Goal: Task Accomplishment & Management: Manage account settings

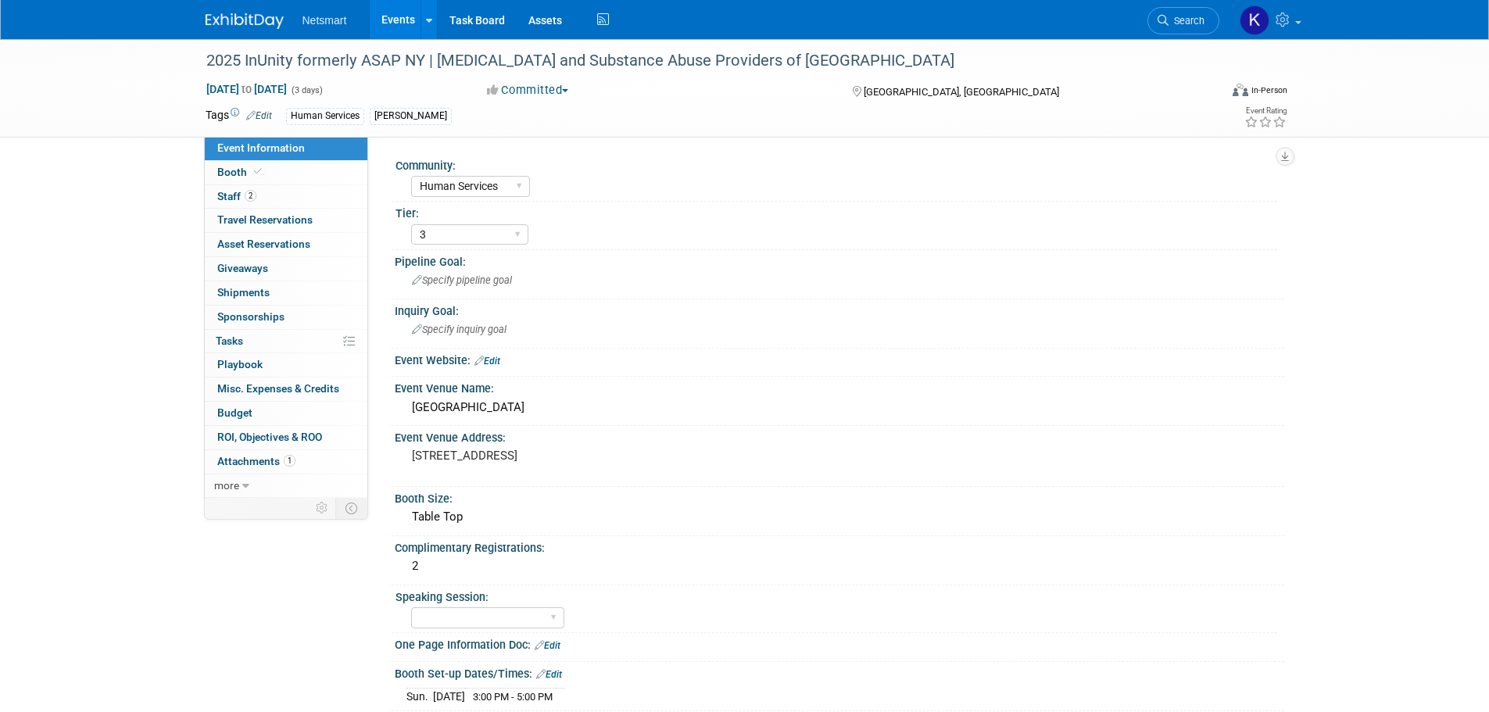
select select "Human Services"
select select "3"
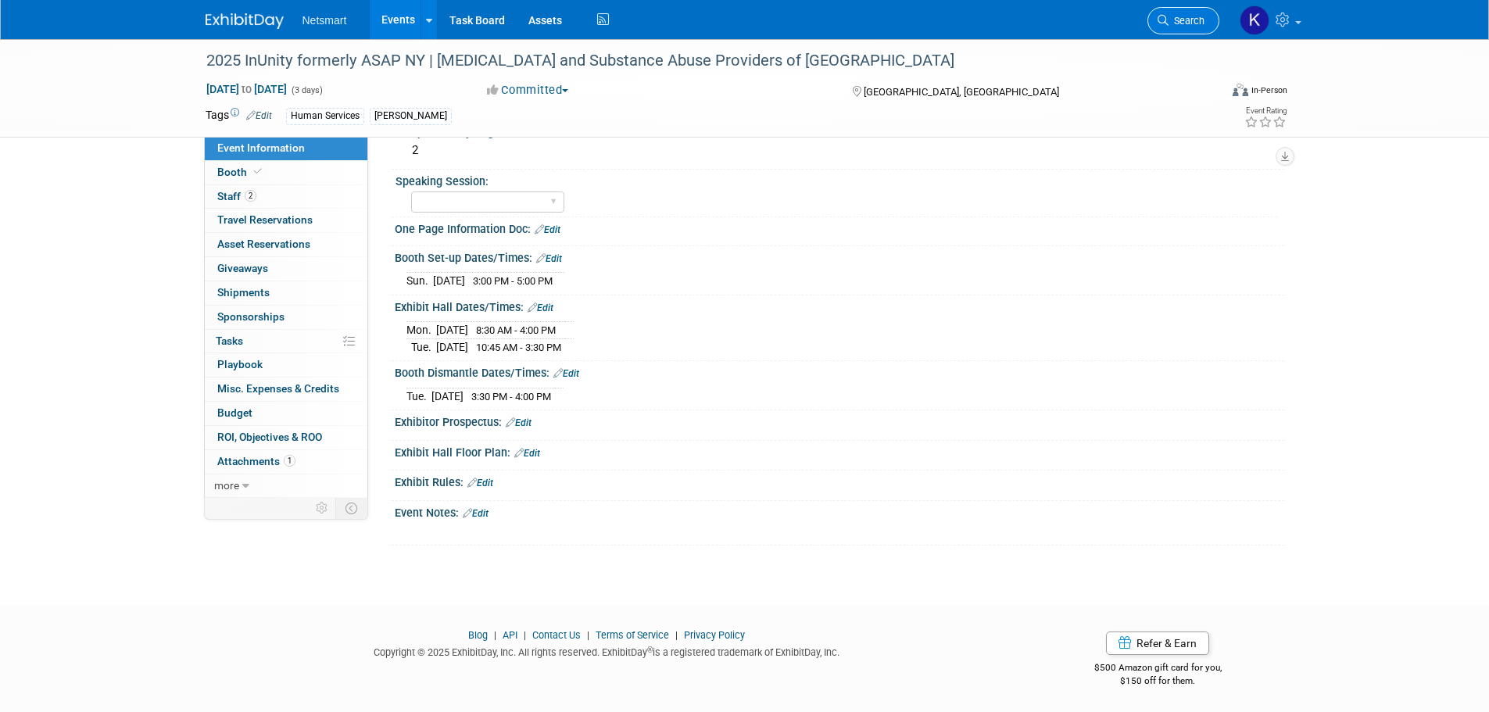
click at [1188, 10] on link "Search" at bounding box center [1184, 20] width 72 height 27
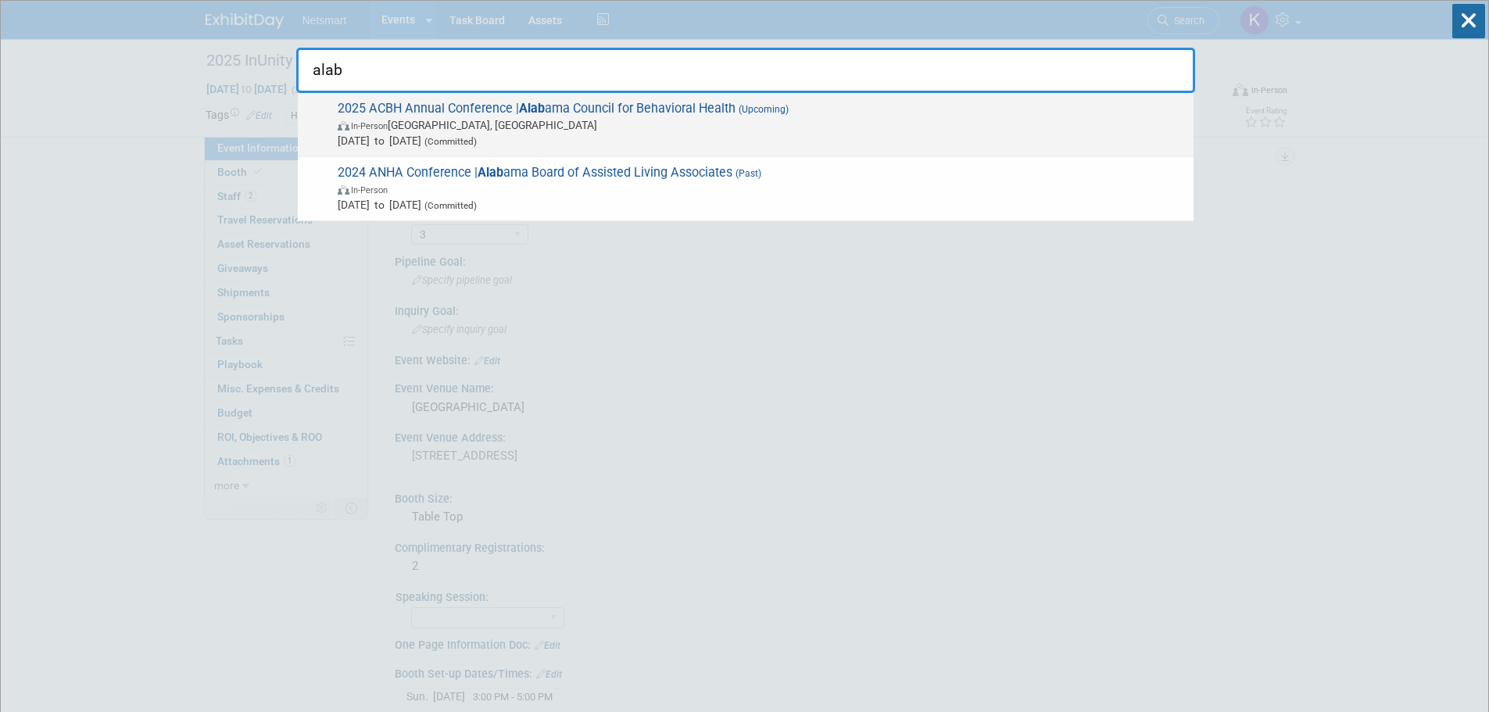
type input "alab"
click at [501, 133] on span "Nov 4, 2025 to Nov 5, 2025 (Committed)" at bounding box center [762, 141] width 848 height 16
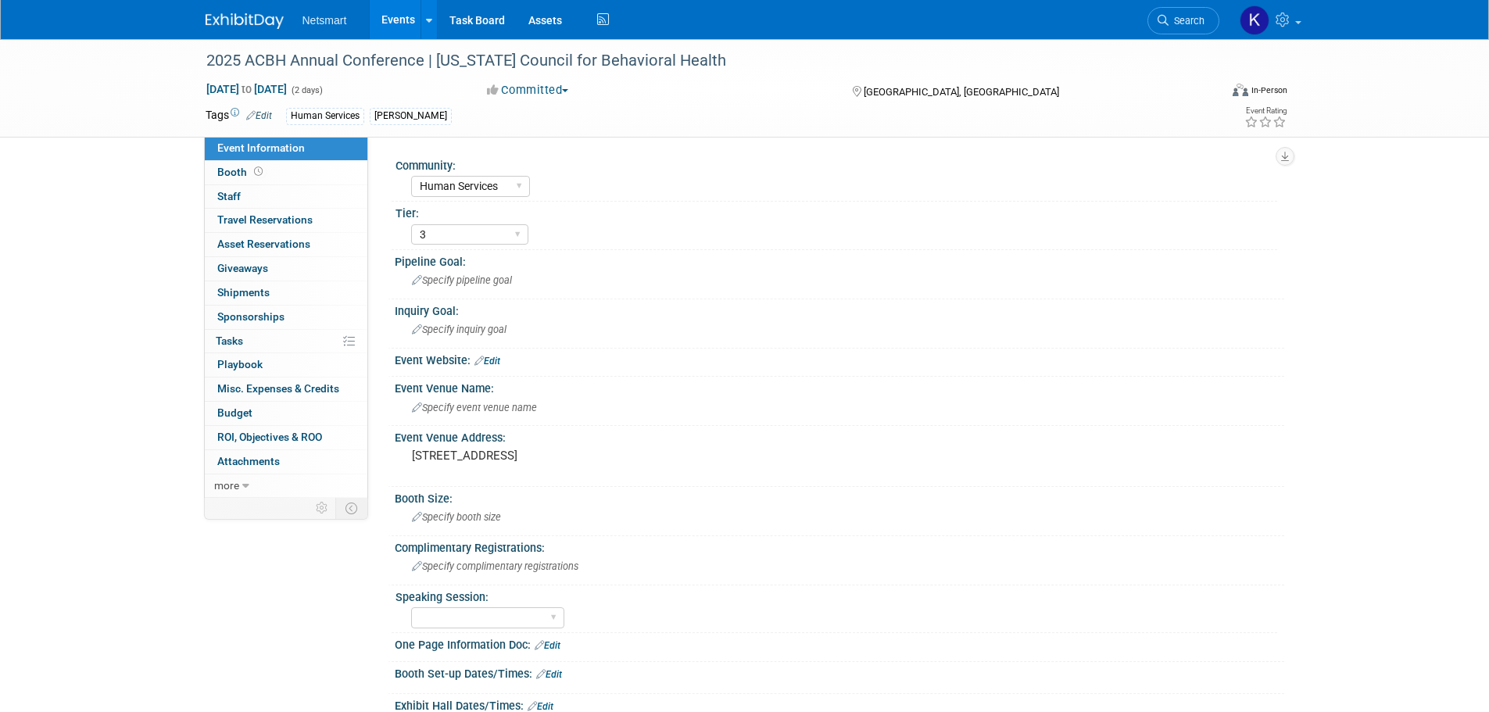
select select "Human Services"
select select "3"
click at [1184, 16] on span "Search" at bounding box center [1187, 21] width 36 height 12
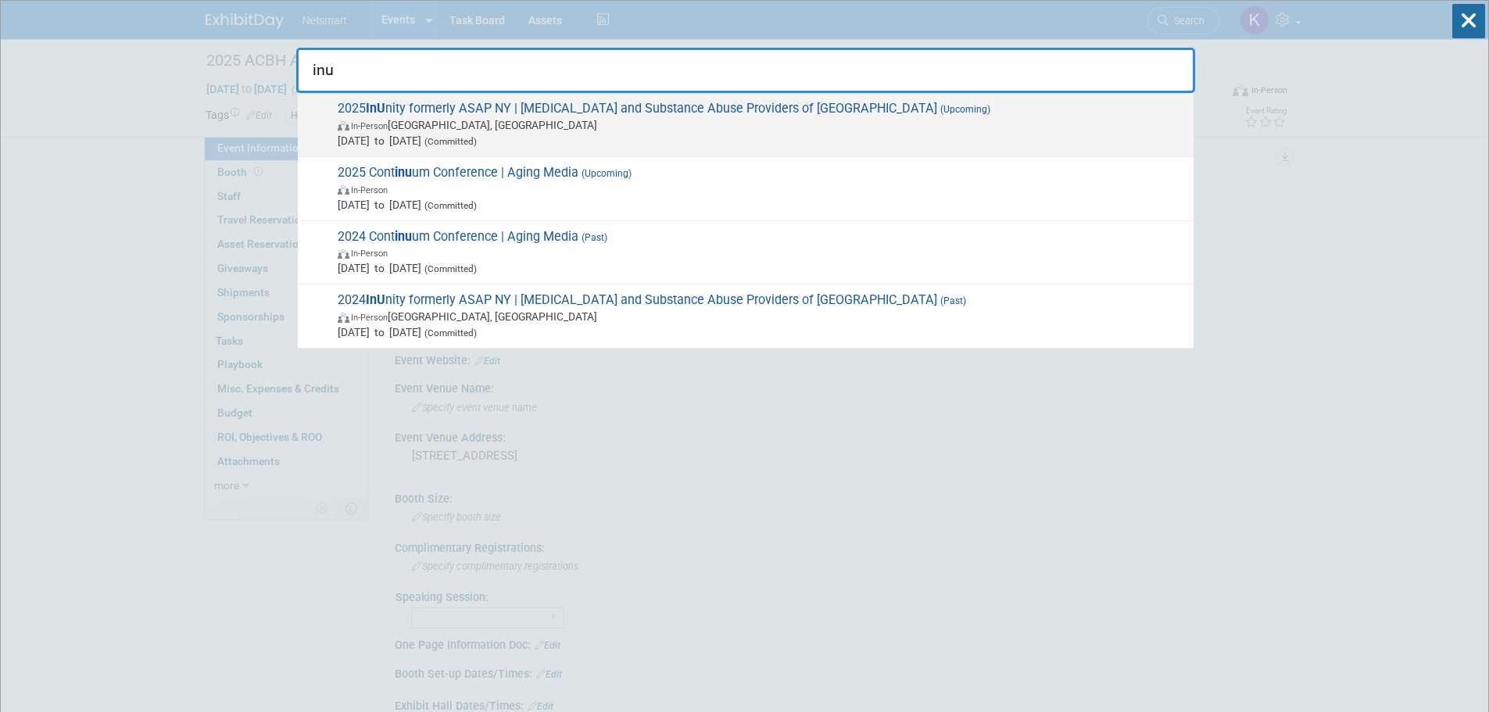
type input "inu"
click at [567, 126] on span "In-Person Saratoga Springs, NY" at bounding box center [762, 125] width 848 height 16
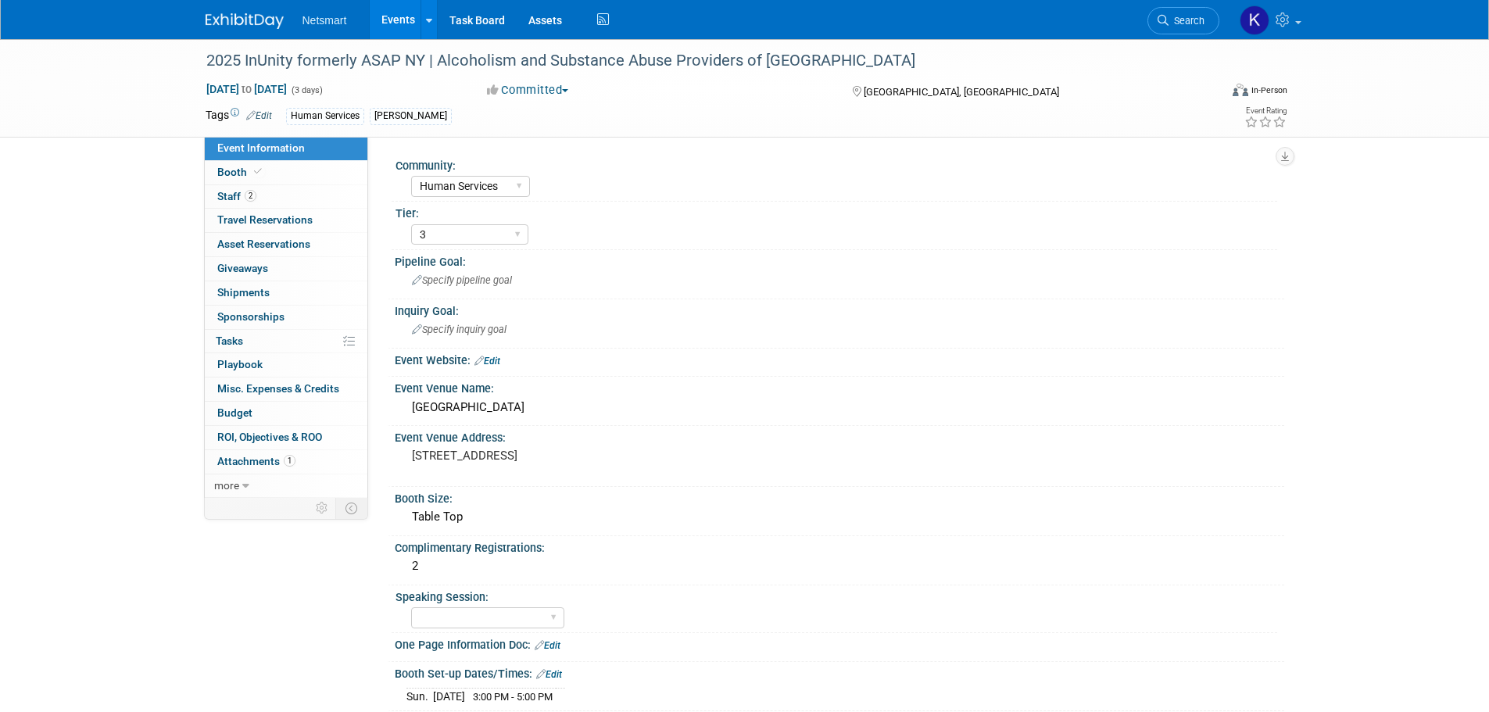
select select "Human Services"
select select "3"
click at [288, 96] on span "Sep 8, 2025 to Sep 10, 2025" at bounding box center [247, 89] width 82 height 14
select select "8"
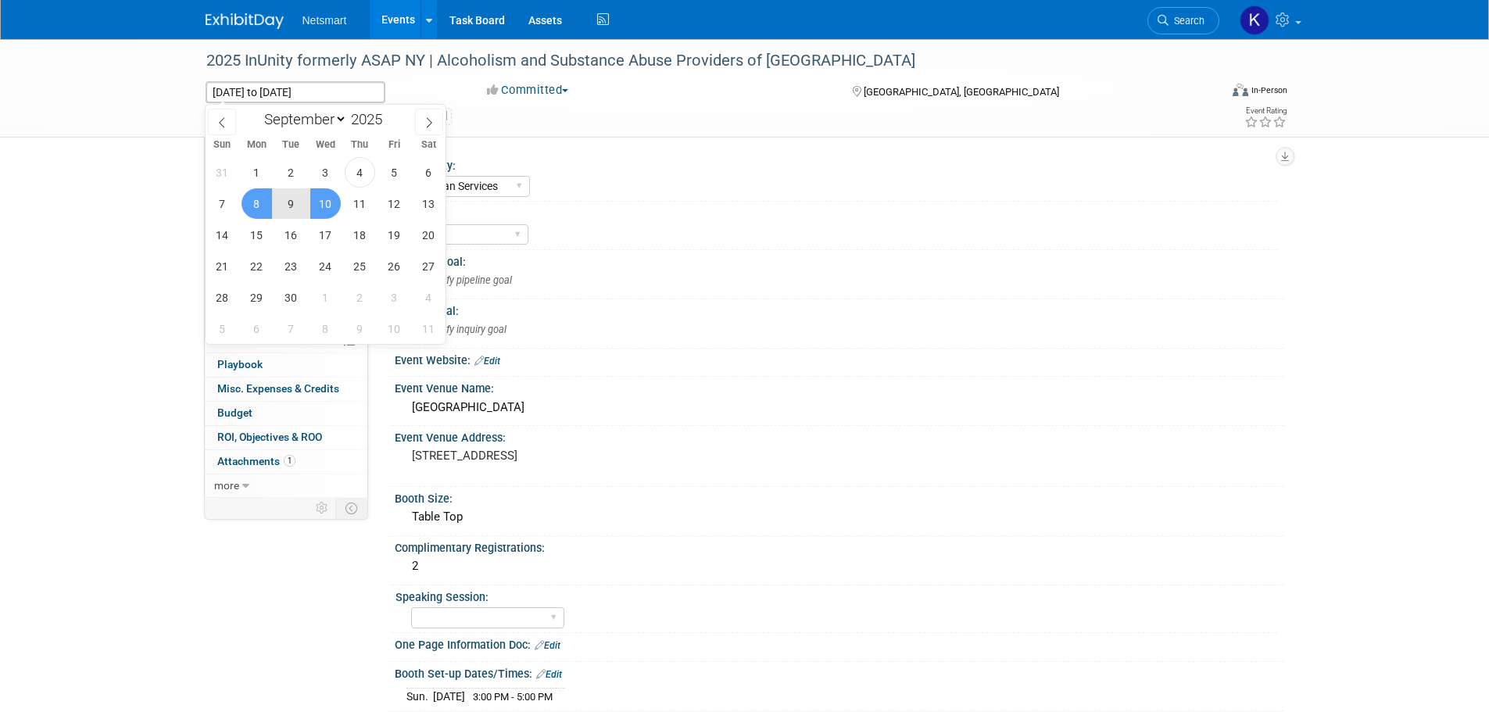
click at [305, 205] on span "9" at bounding box center [291, 203] width 30 height 30
click at [264, 199] on span "8" at bounding box center [257, 203] width 30 height 30
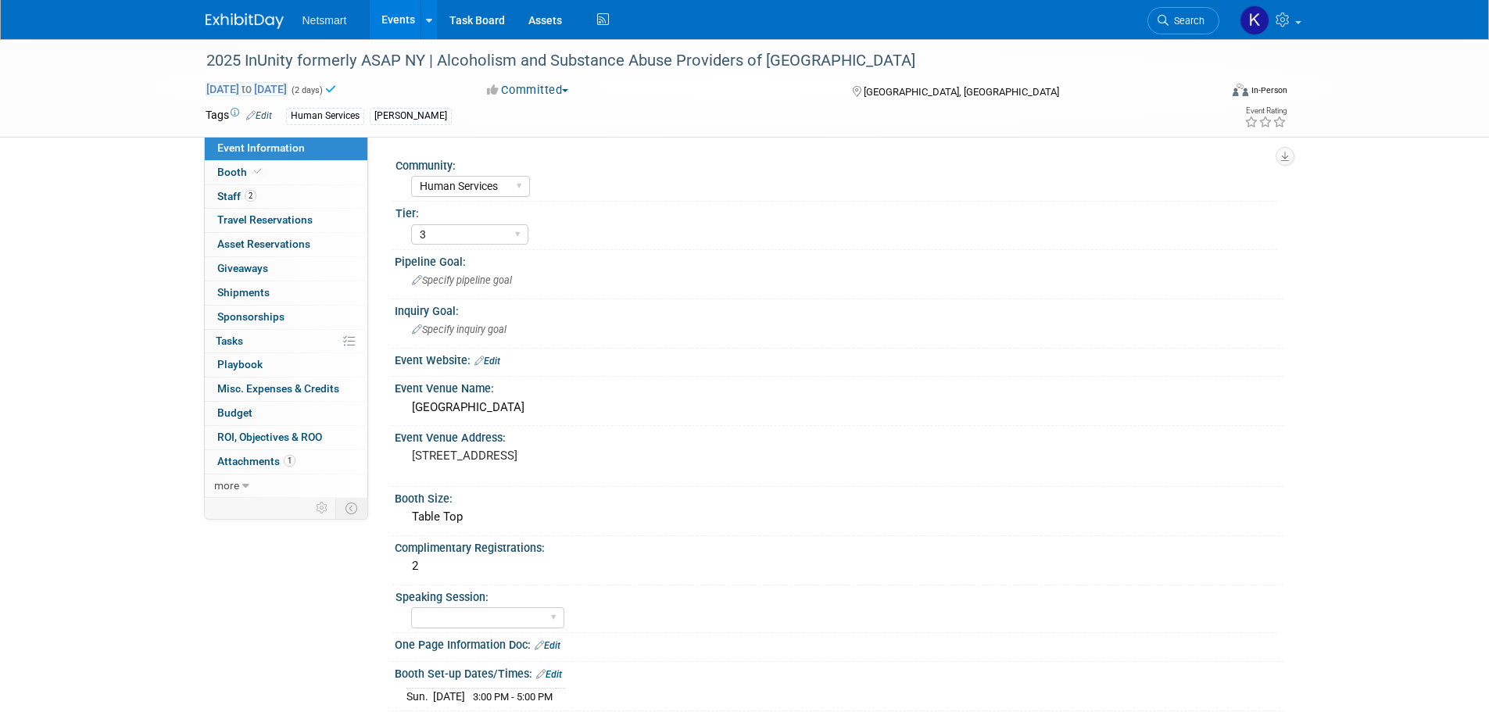
click at [254, 88] on span "to" at bounding box center [246, 89] width 15 height 13
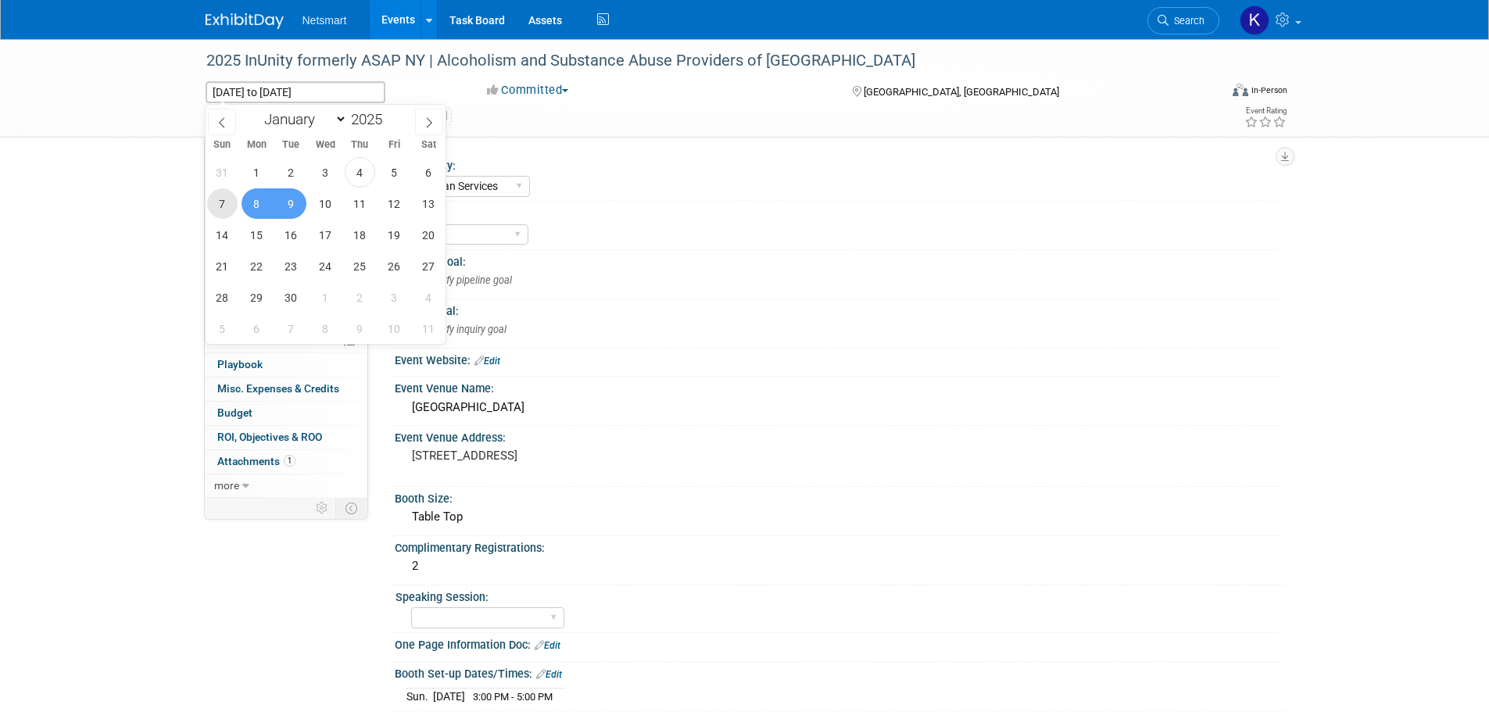
click at [221, 206] on span "7" at bounding box center [222, 203] width 30 height 30
type input "Sep 7, 2025"
click at [292, 205] on span "9" at bounding box center [291, 203] width 30 height 30
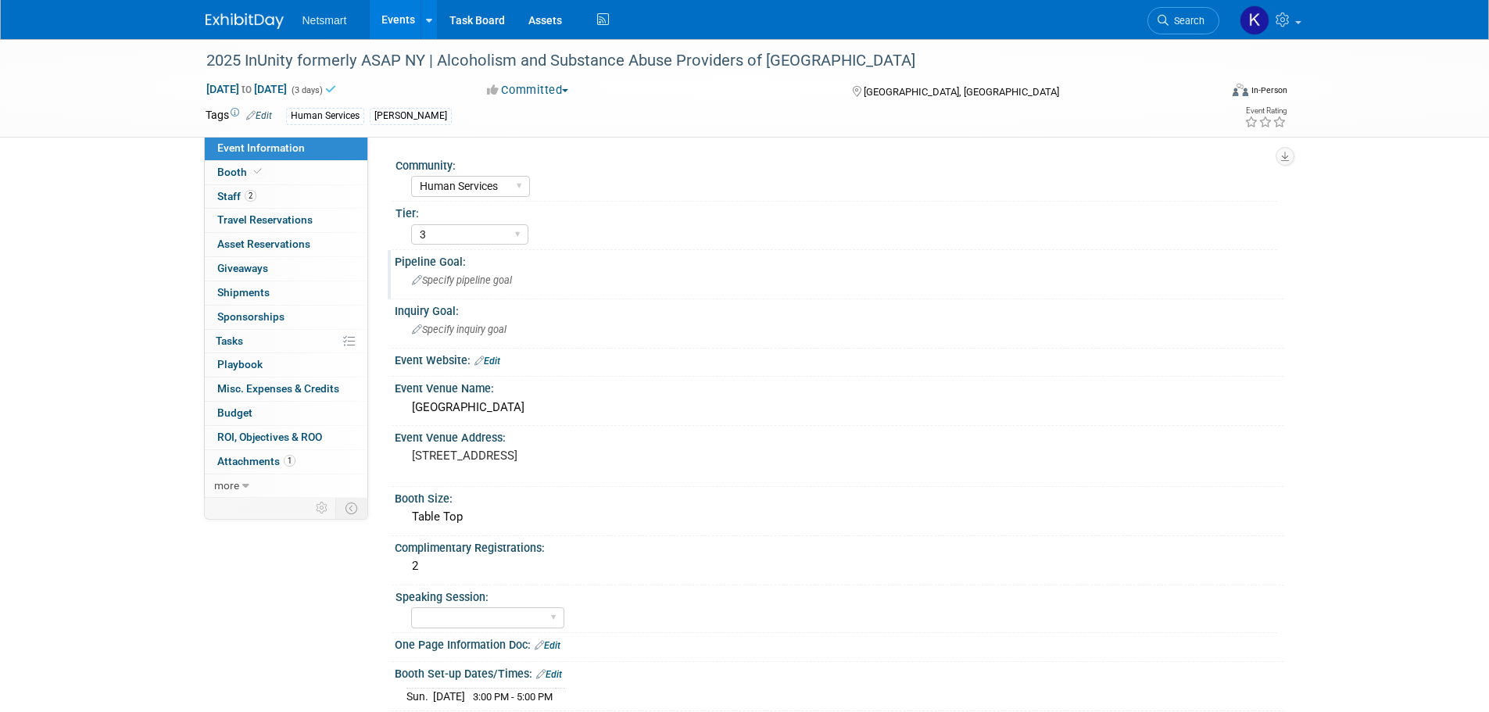
click at [751, 270] on div "Specify pipeline goal" at bounding box center [840, 280] width 866 height 24
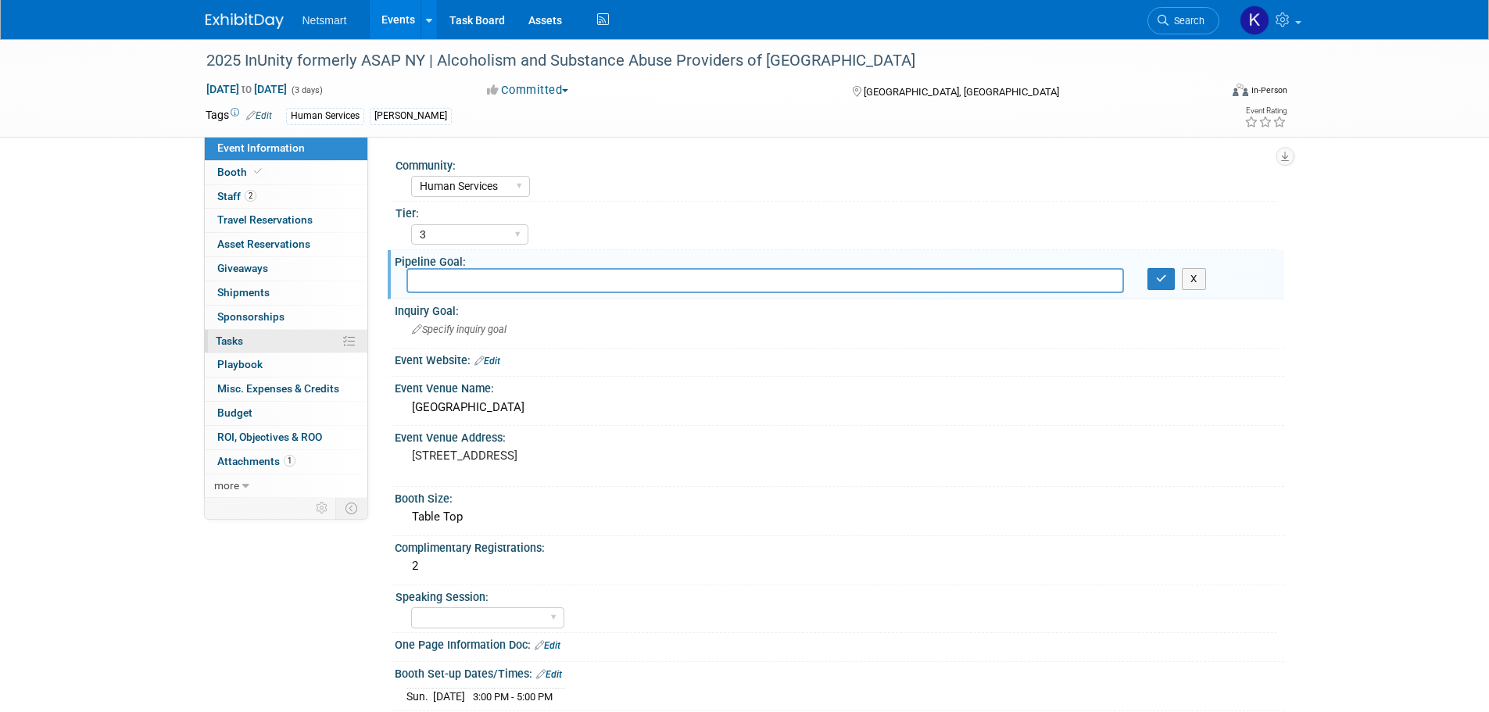
click at [278, 344] on link "0% Tasks 0%" at bounding box center [286, 341] width 163 height 23
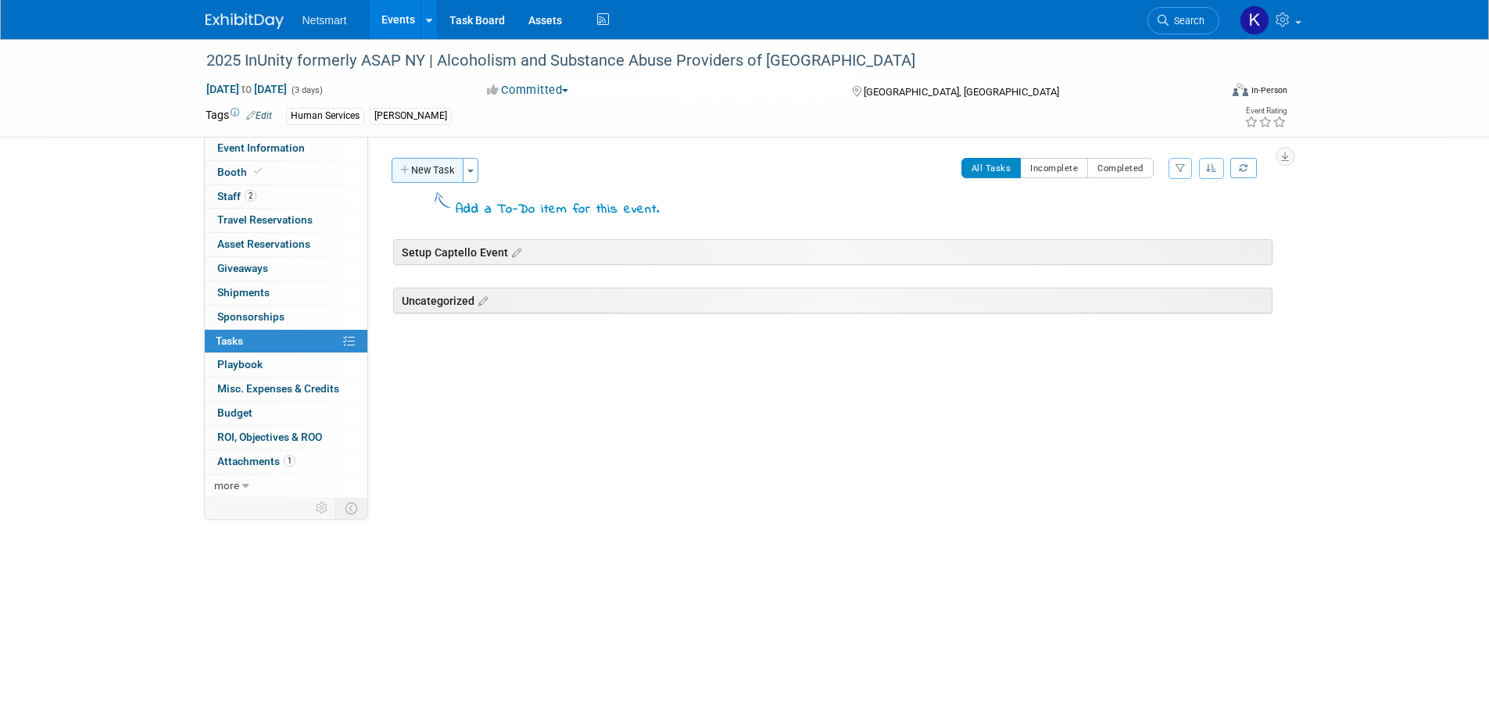
click at [421, 164] on button "New Task" at bounding box center [428, 170] width 72 height 25
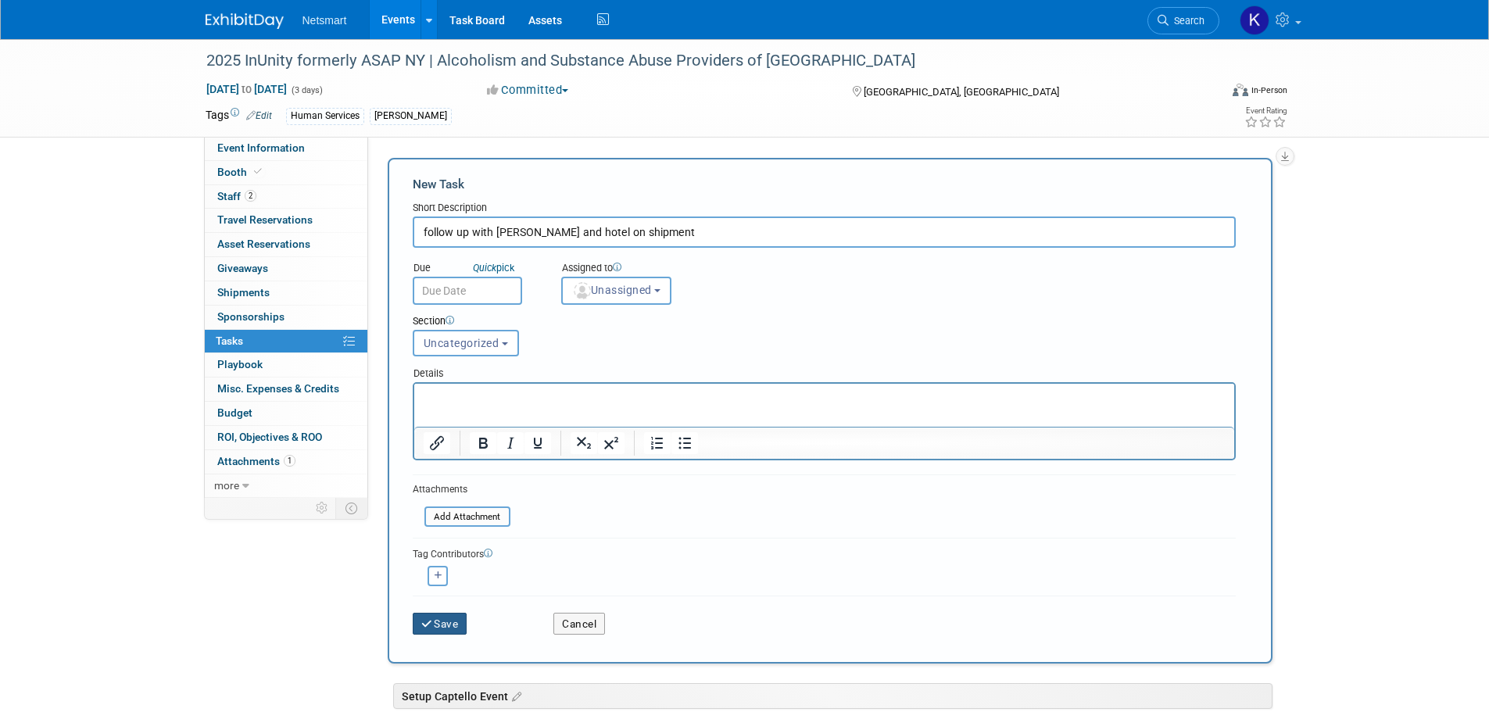
type input "follow up with Jalynn and hotel on shipment"
click at [442, 615] on button "Save" at bounding box center [440, 624] width 55 height 22
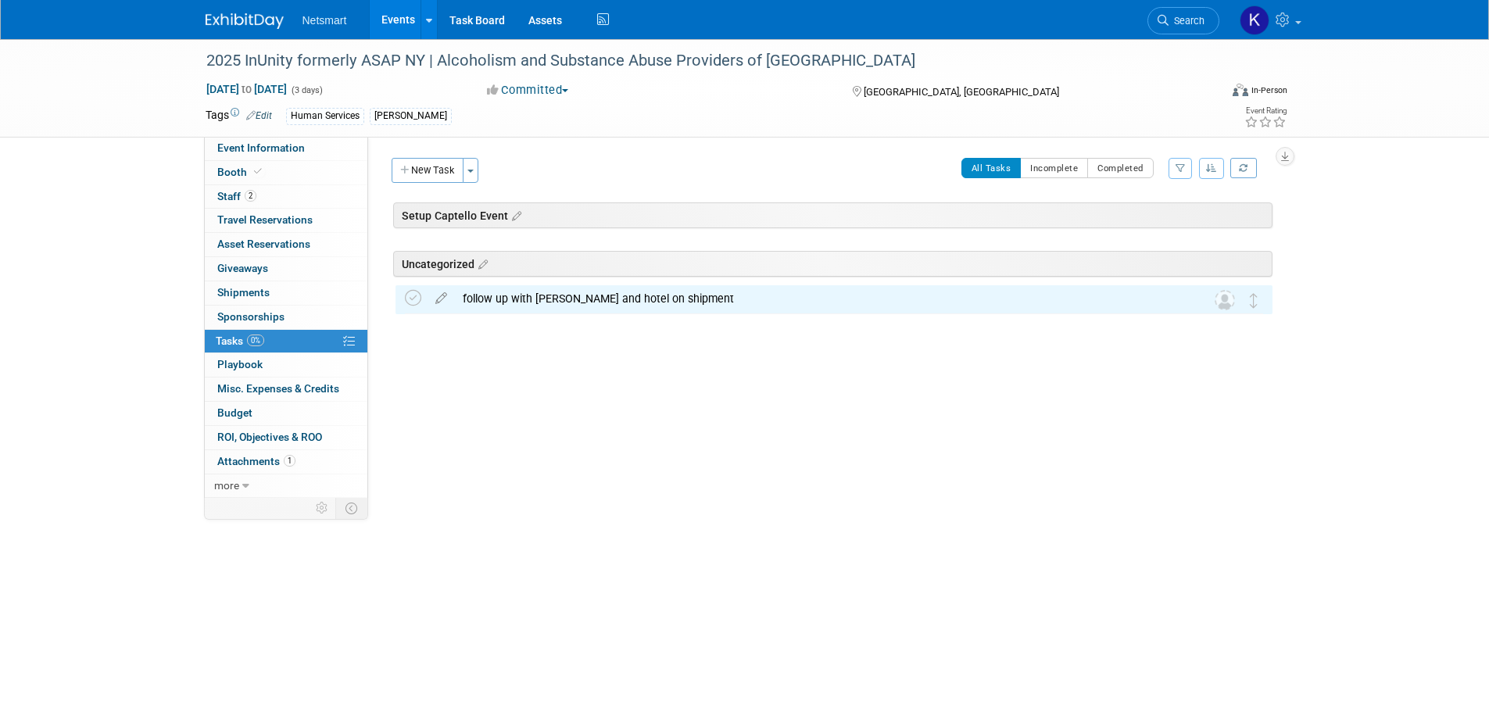
click at [1213, 303] on td at bounding box center [1199, 299] width 31 height 28
click at [1235, 303] on td at bounding box center [1230, 299] width 31 height 28
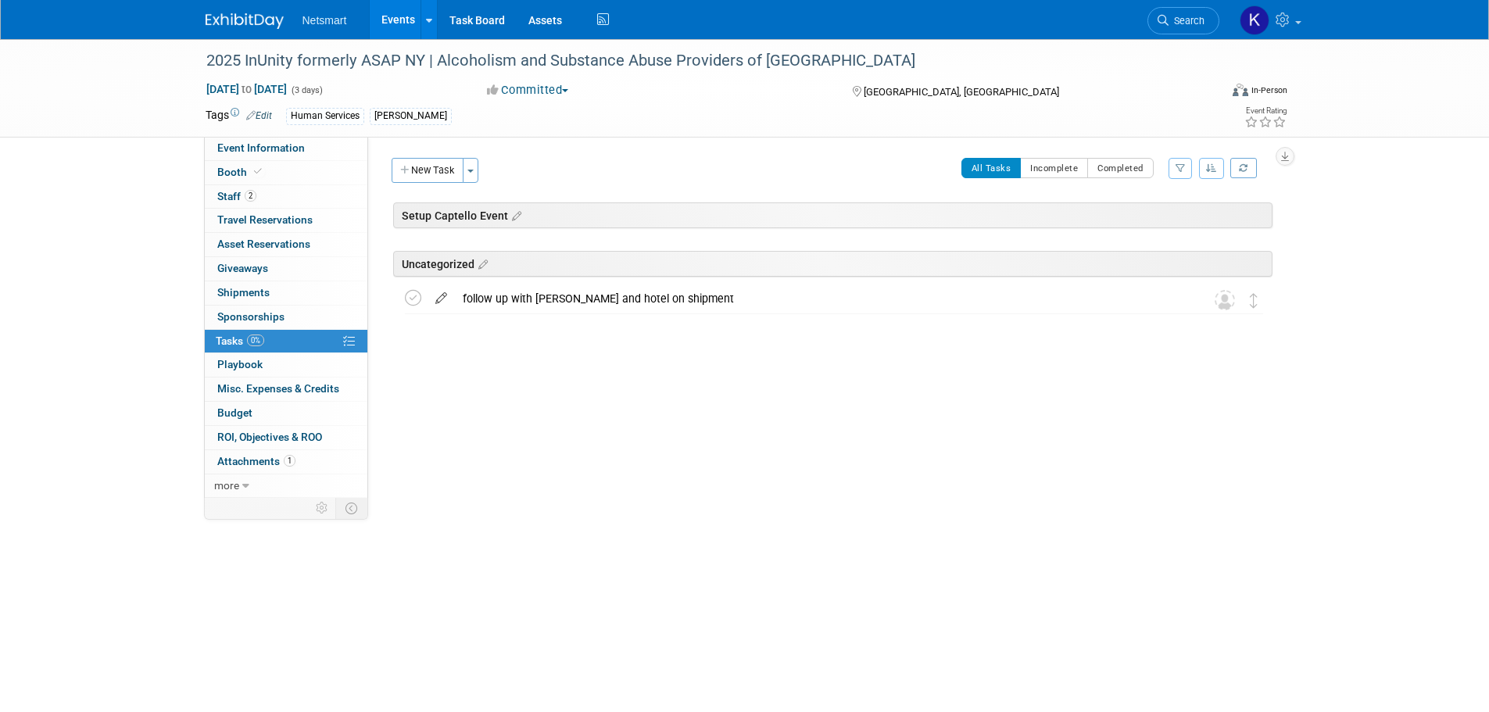
click at [432, 301] on icon at bounding box center [441, 295] width 27 height 20
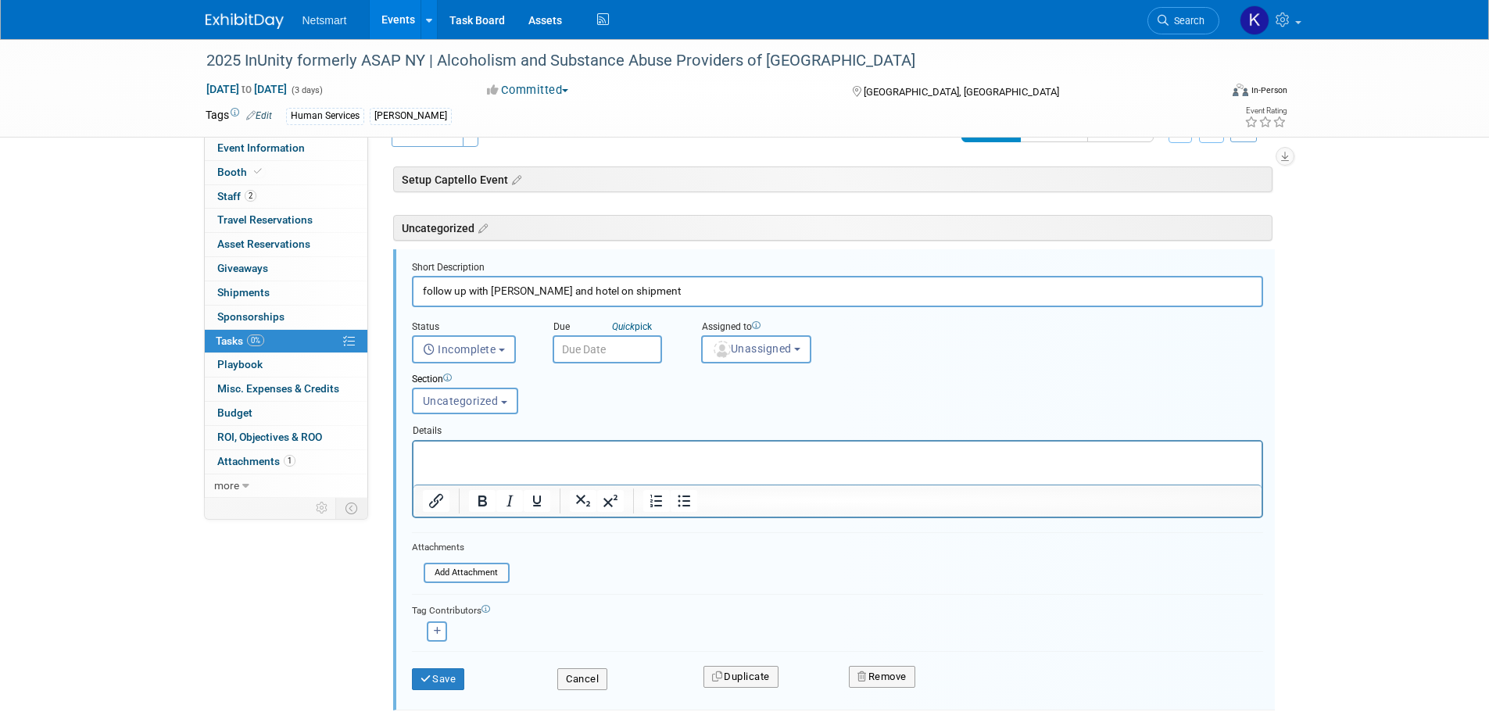
scroll to position [56, 0]
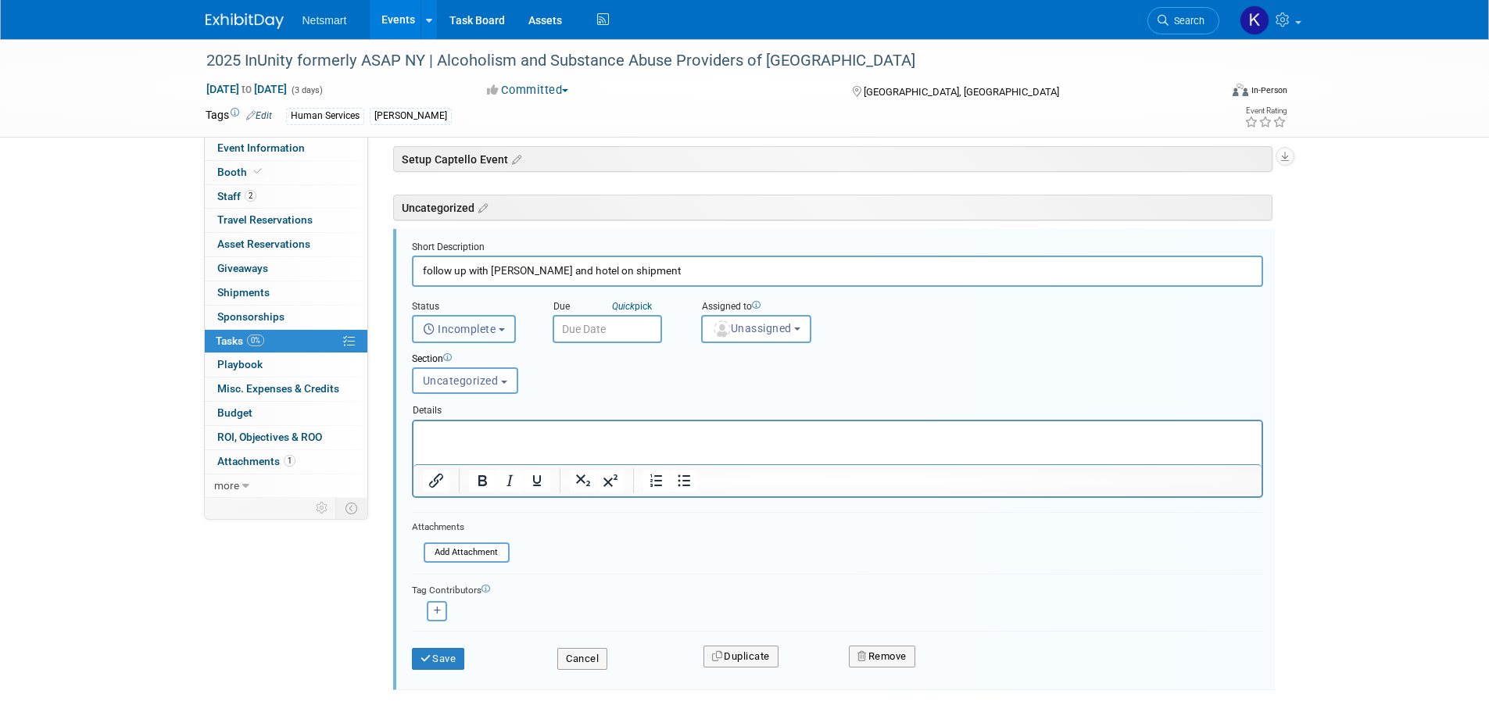
click at [482, 334] on span "Incomplete" at bounding box center [459, 329] width 73 height 13
click at [639, 395] on div "Section Uncategorized Setup Captello Event Uncategorized Uncategorized Setup Ca…" at bounding box center [801, 370] width 802 height 54
click at [628, 330] on input "text" at bounding box center [607, 329] width 109 height 28
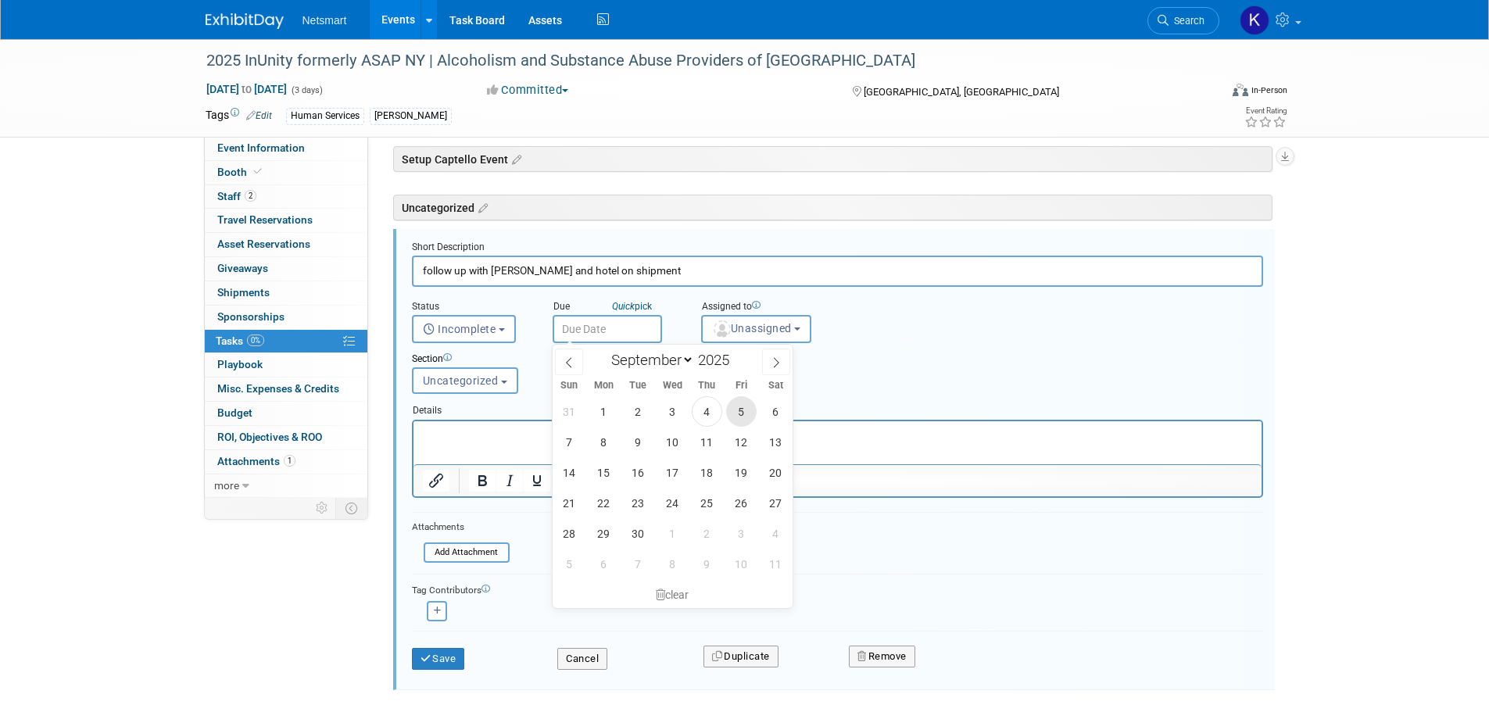
click at [744, 412] on span "5" at bounding box center [741, 411] width 30 height 30
type input "Sep 5, 2025"
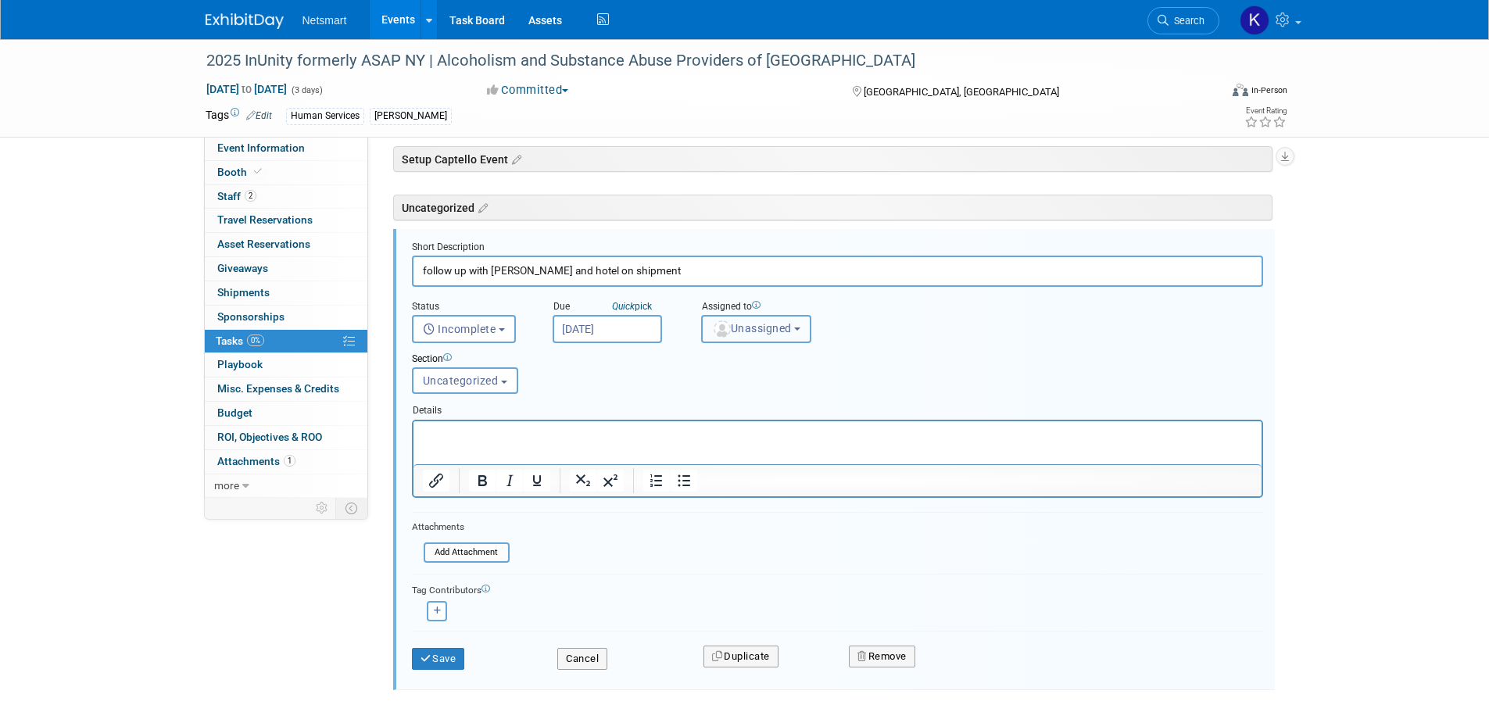
click at [744, 339] on button "Unassigned" at bounding box center [756, 329] width 111 height 28
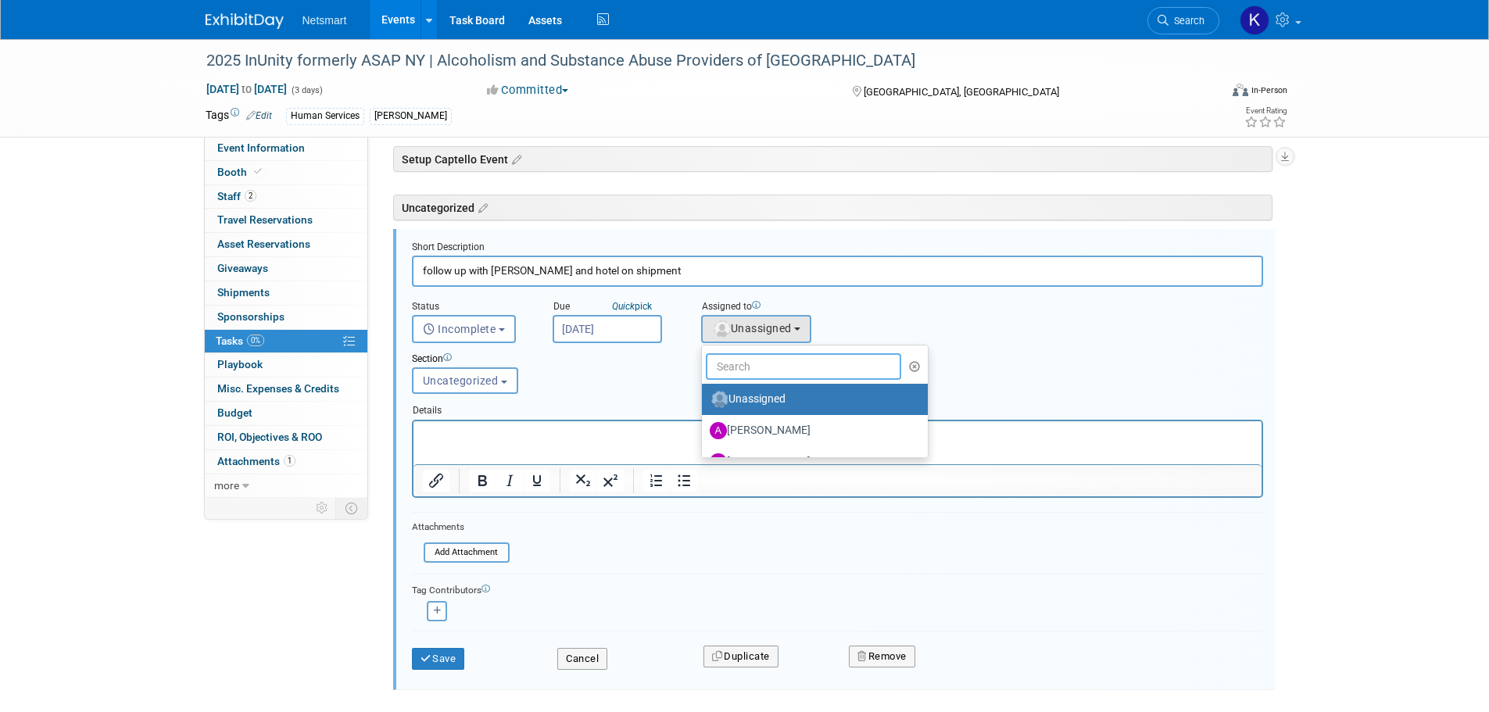
click at [782, 374] on input "text" at bounding box center [804, 366] width 196 height 27
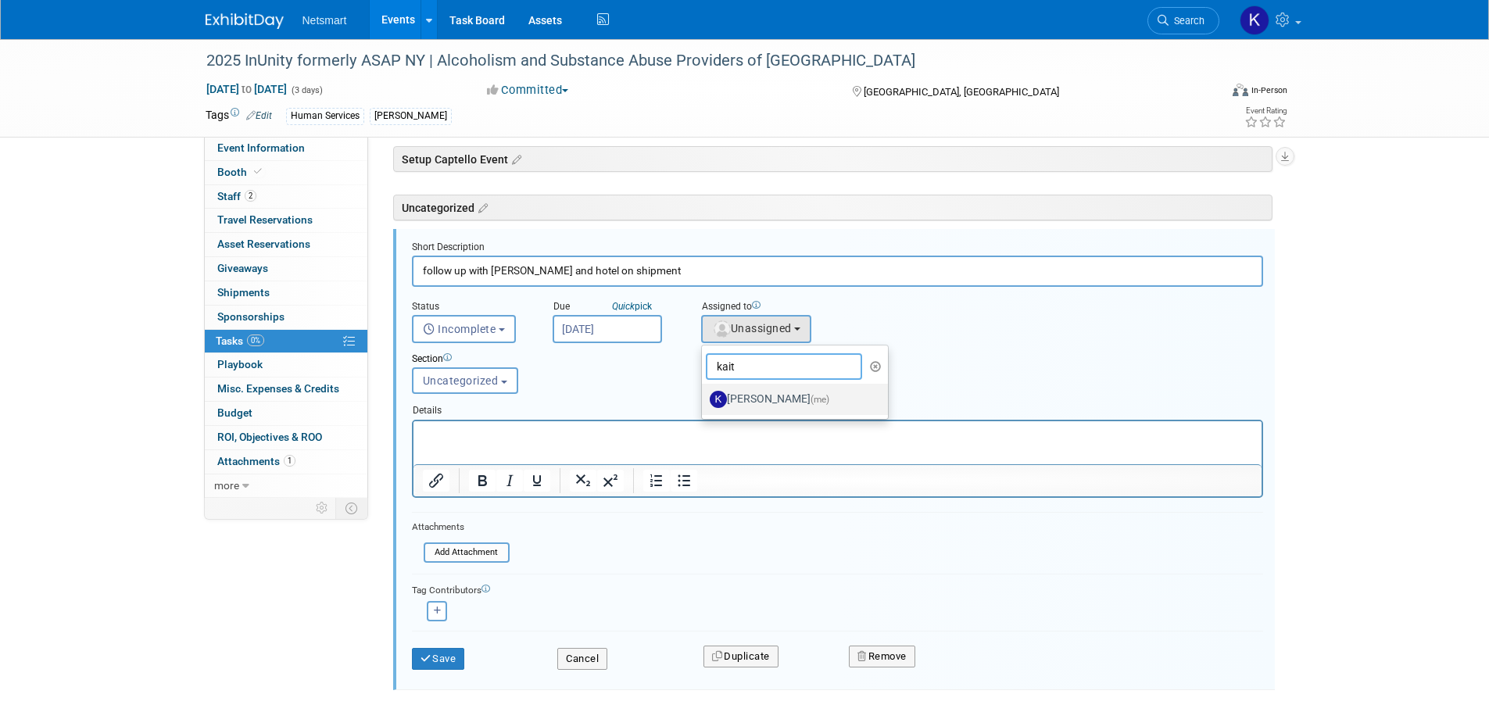
type input "kait"
click at [763, 393] on label "Kaitlyn Woicke (me)" at bounding box center [791, 399] width 163 height 25
click at [704, 393] on input "Kaitlyn Woicke (me)" at bounding box center [699, 397] width 10 height 10
select select "9e89c2e2-8662-4914-a5e9-9d5e0eddad5c"
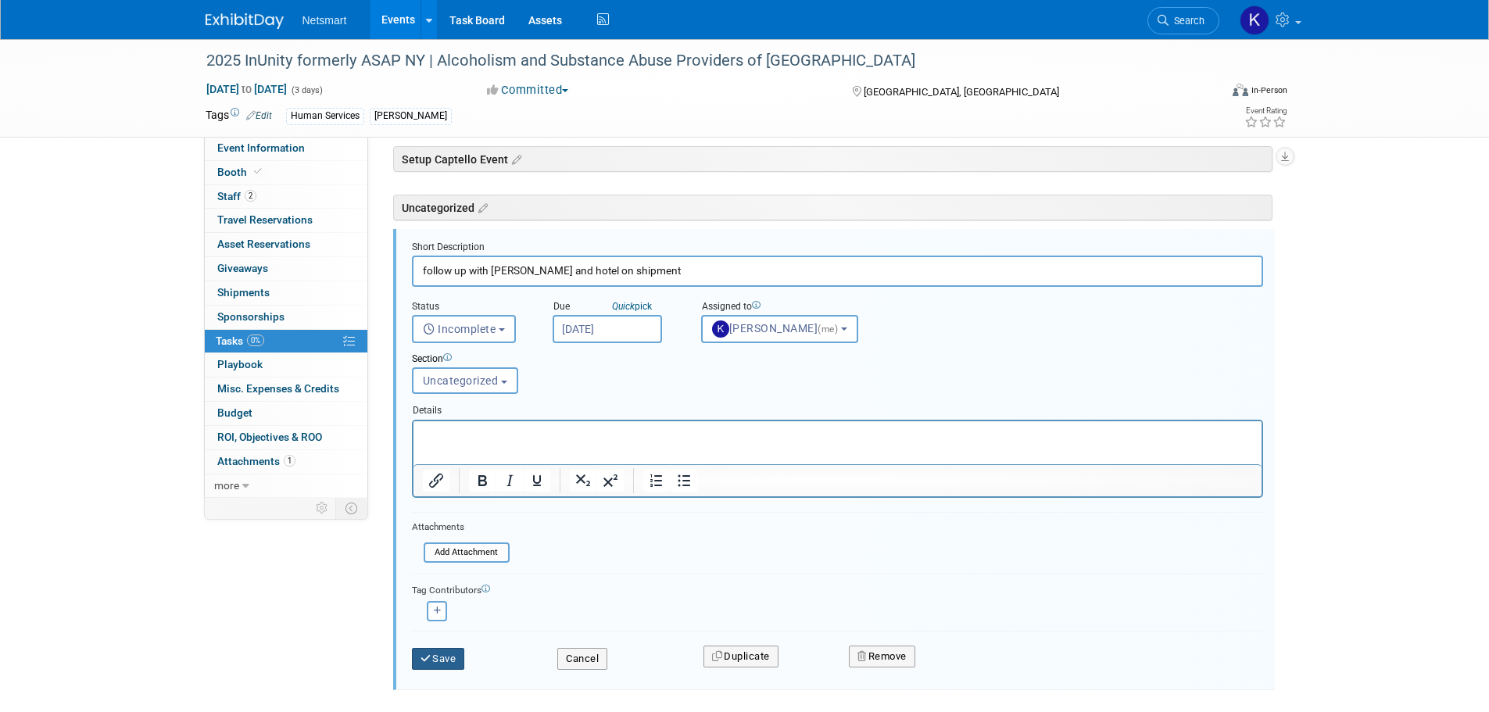
click at [435, 654] on button "Save" at bounding box center [438, 659] width 53 height 22
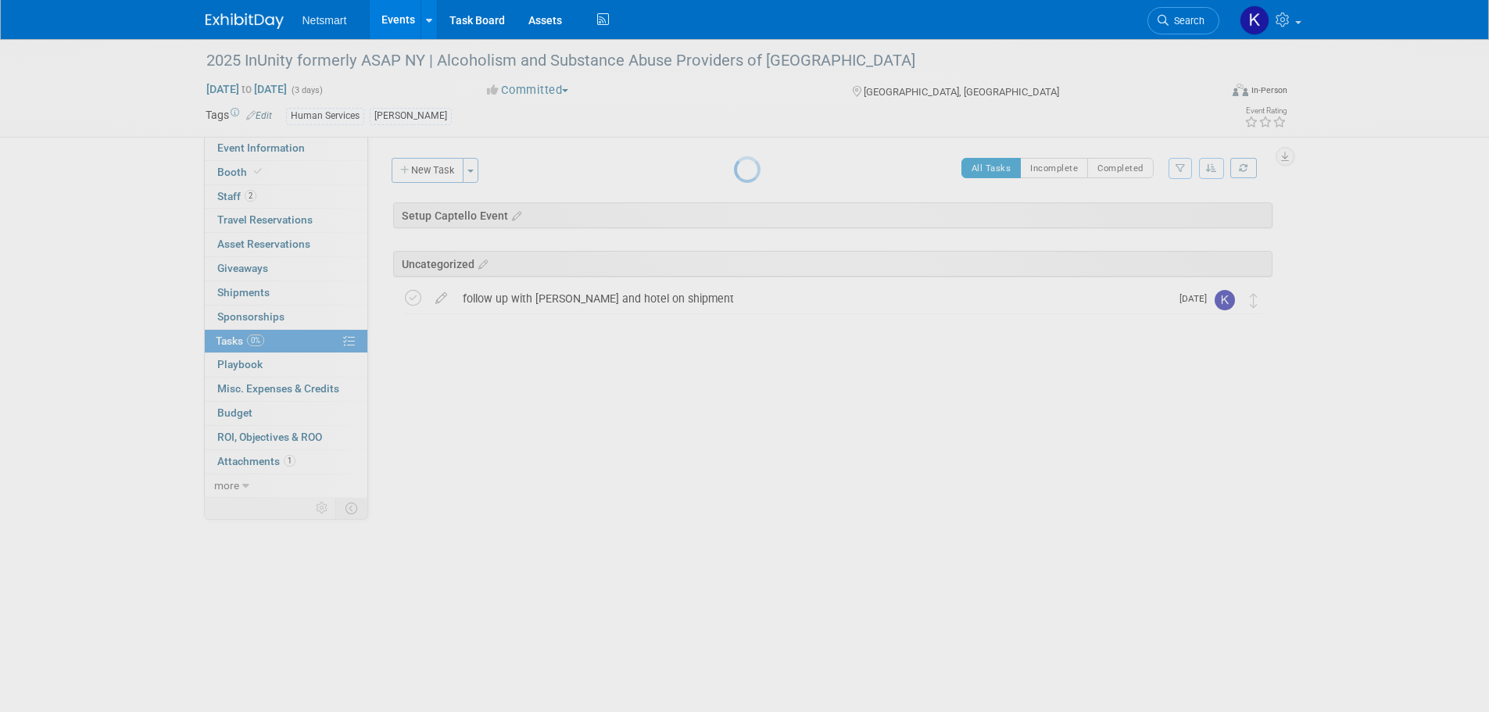
scroll to position [0, 0]
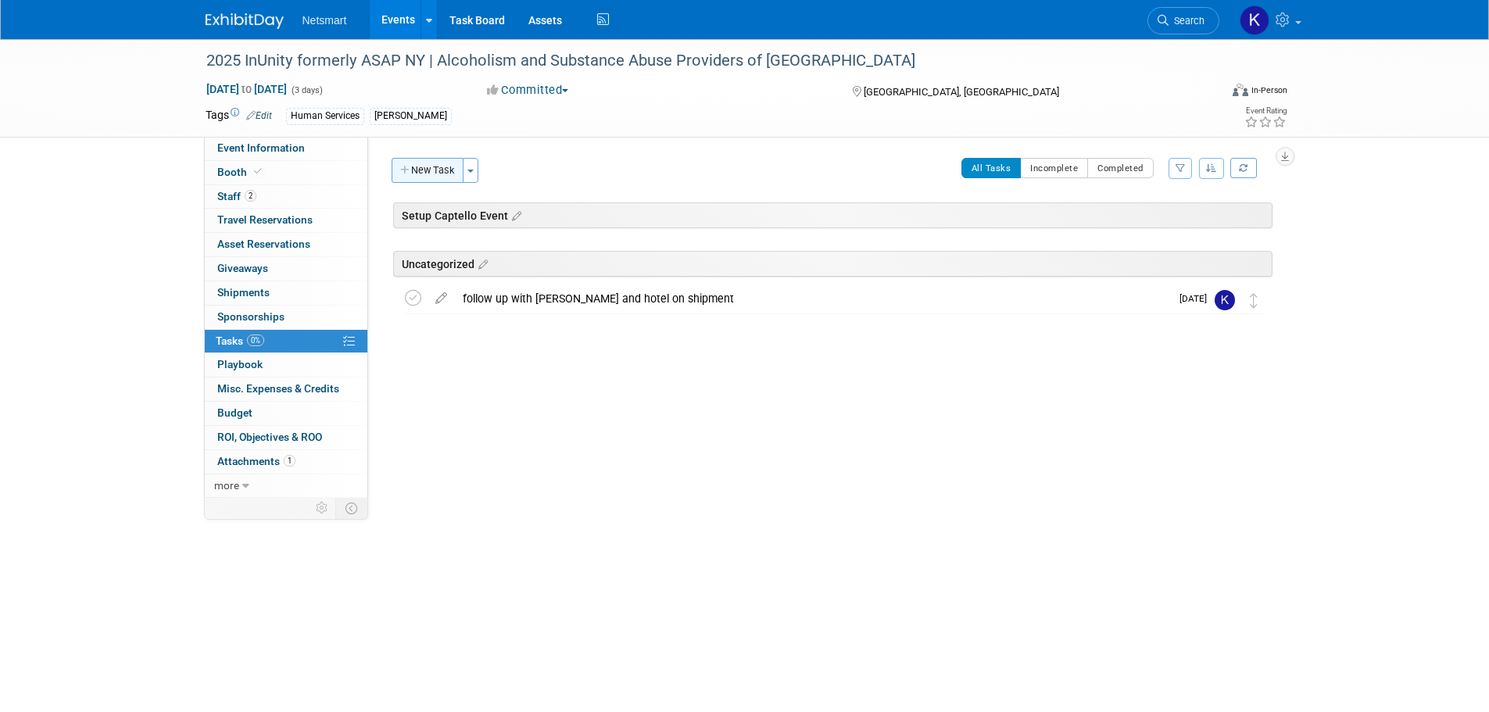
click at [438, 179] on button "New Task" at bounding box center [428, 170] width 72 height 25
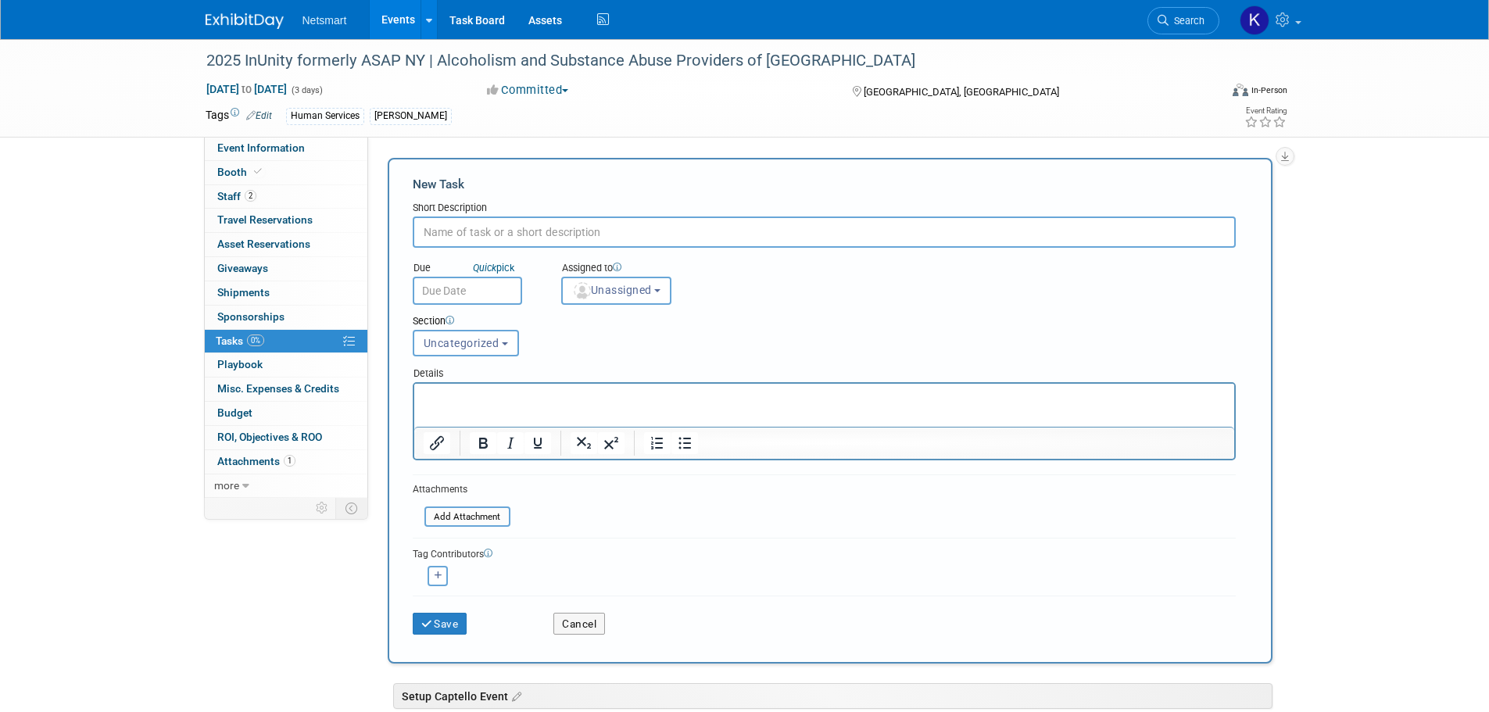
click at [517, 230] on input "text" at bounding box center [824, 232] width 823 height 31
type input "schedule UPS pickup from warehouse"
click at [468, 392] on p "Rich Text Area. Press ALT-0 for help." at bounding box center [824, 398] width 802 height 16
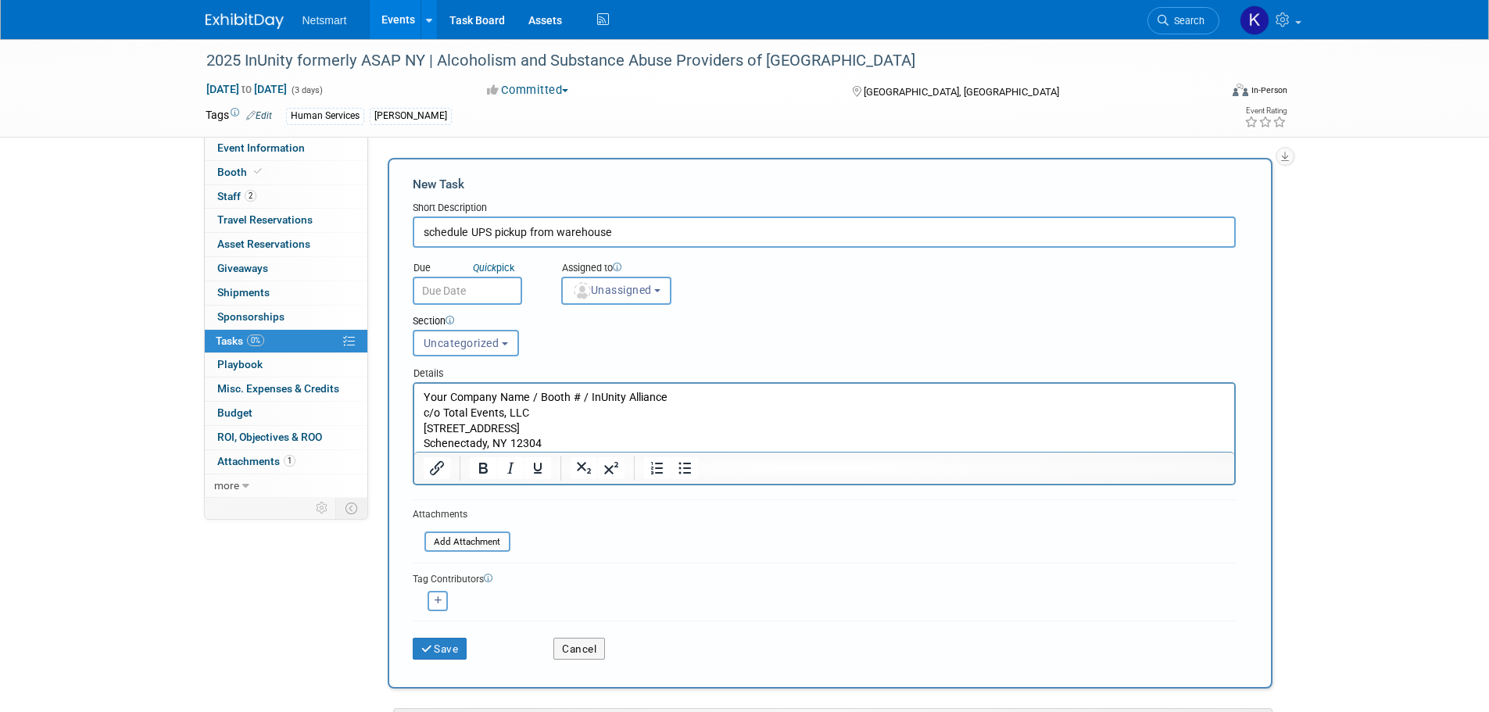
click at [491, 297] on input "text" at bounding box center [467, 291] width 109 height 28
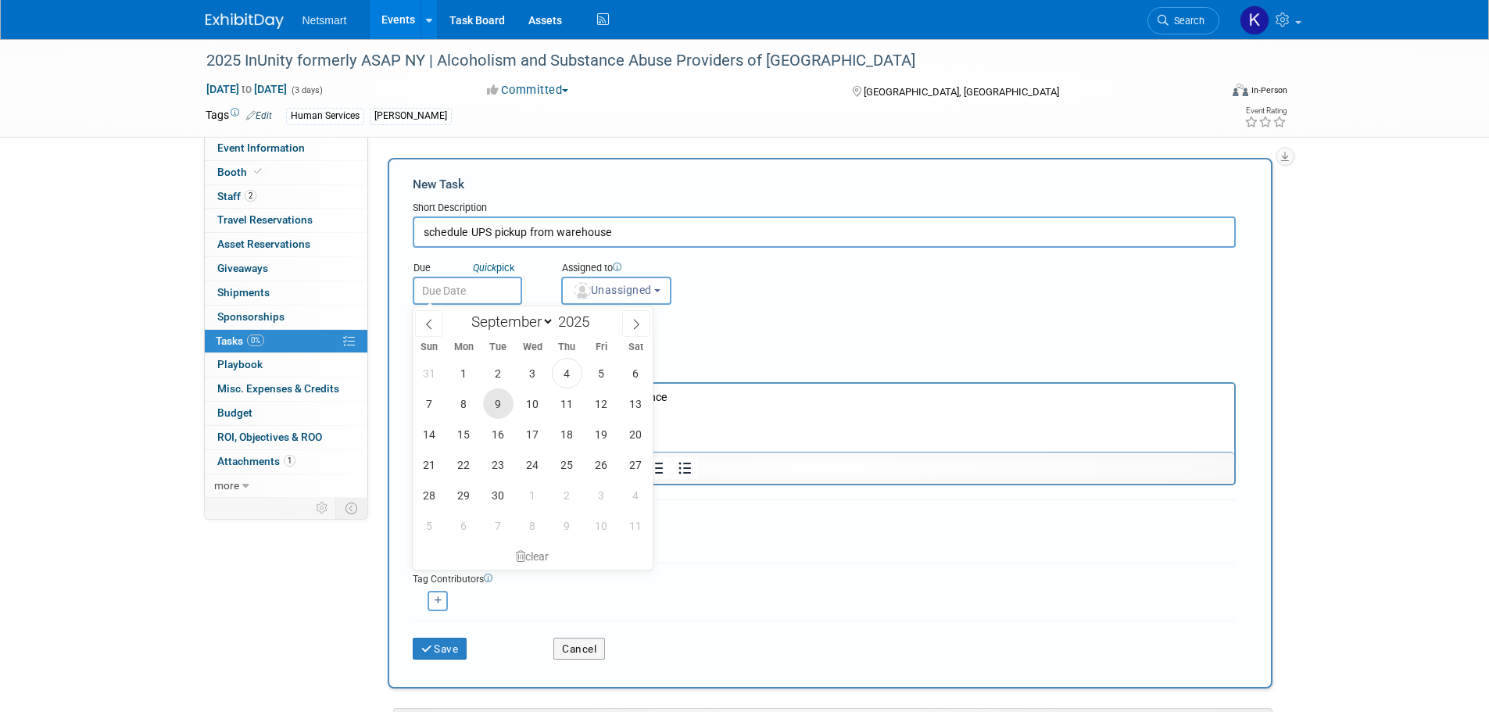
click at [511, 401] on span "9" at bounding box center [498, 404] width 30 height 30
type input "Sep 9, 2025"
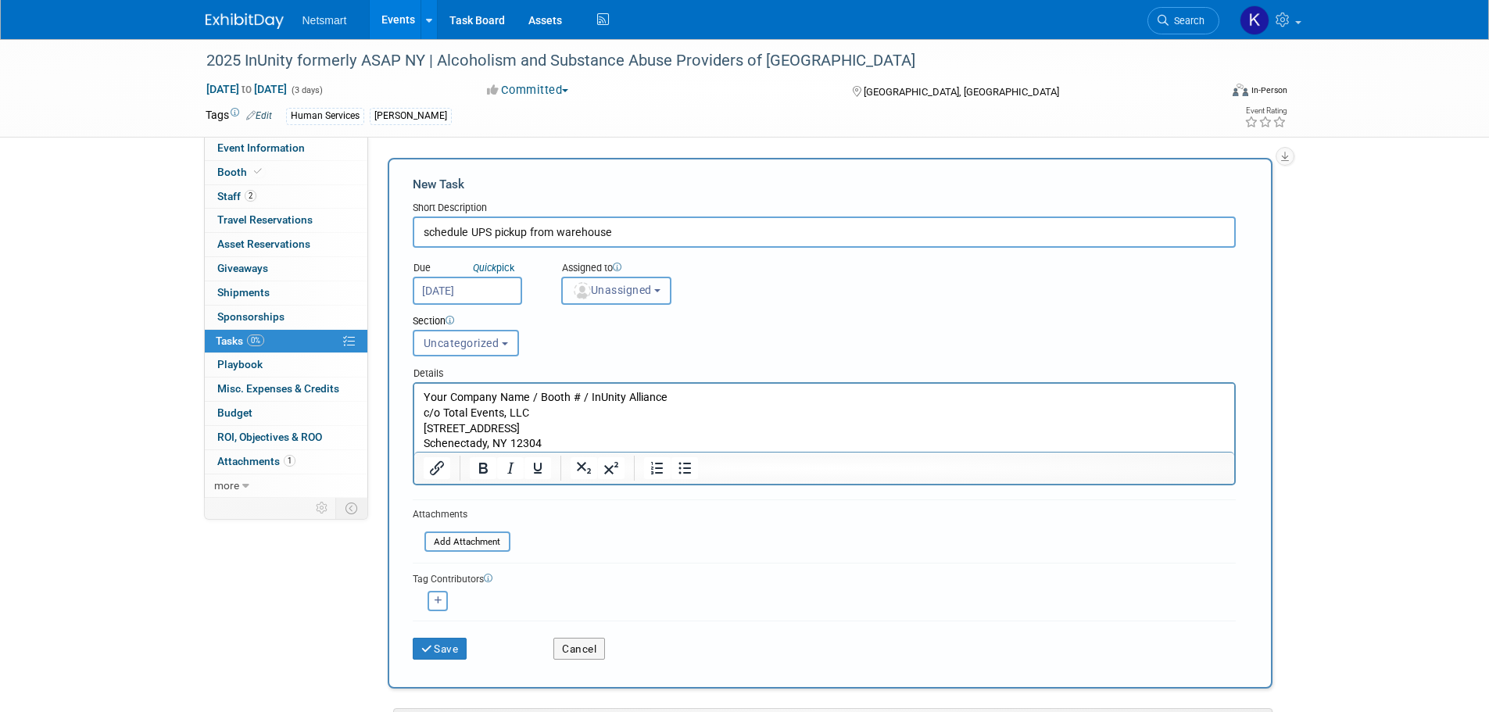
click at [597, 303] on button "Unassigned" at bounding box center [616, 291] width 111 height 28
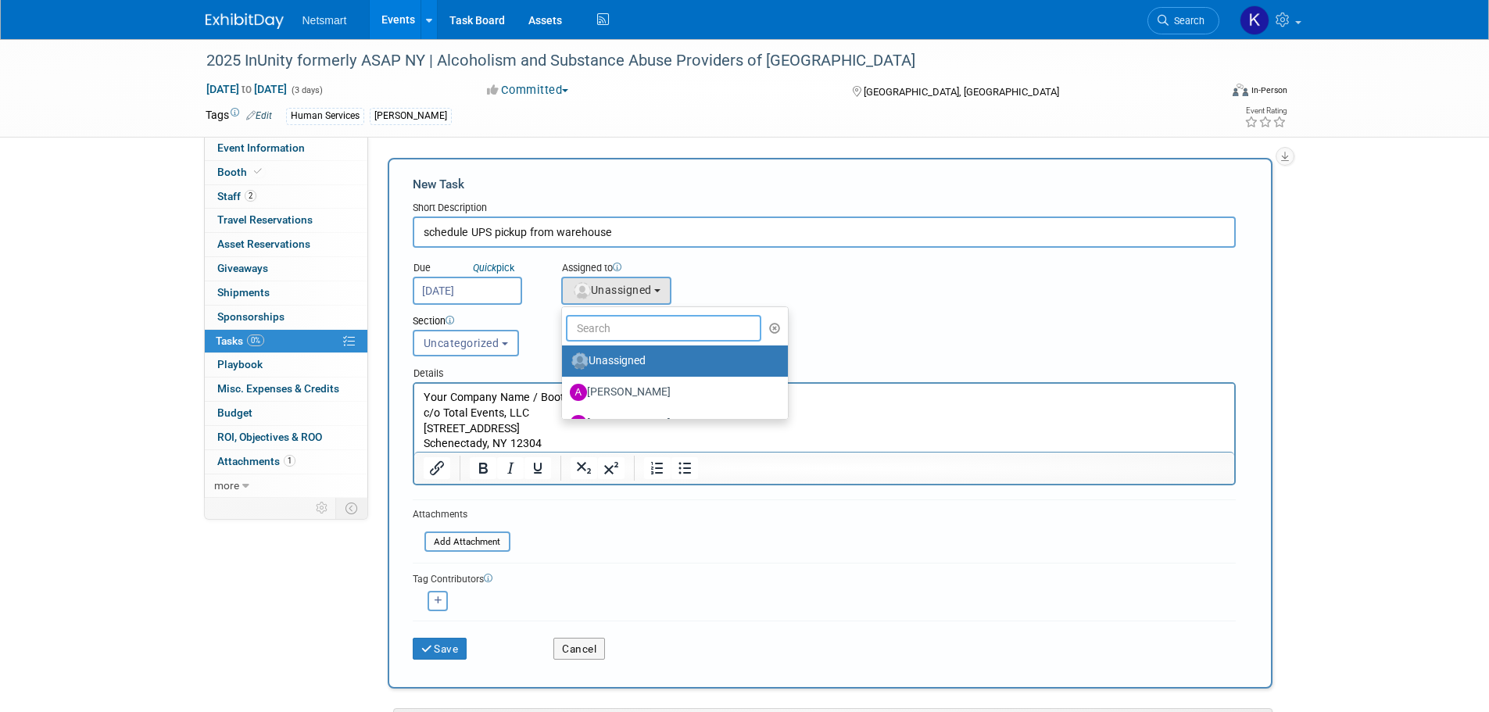
click at [646, 318] on input "text" at bounding box center [664, 328] width 196 height 27
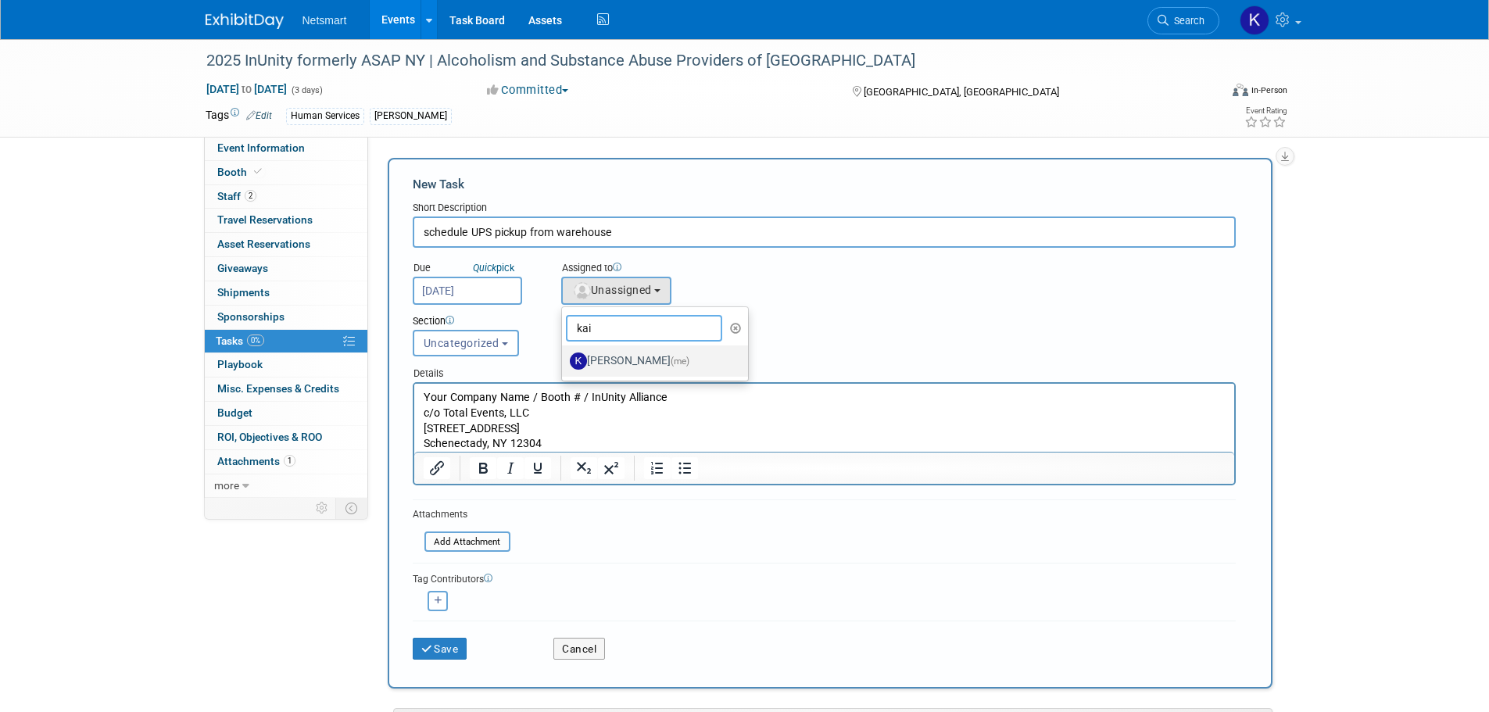
type input "kai"
click at [607, 361] on label "Kaitlyn Woicke (me)" at bounding box center [651, 361] width 163 height 25
click at [564, 361] on input "Kaitlyn Woicke (me)" at bounding box center [559, 359] width 10 height 10
select select "9e89c2e2-8662-4914-a5e9-9d5e0eddad5c"
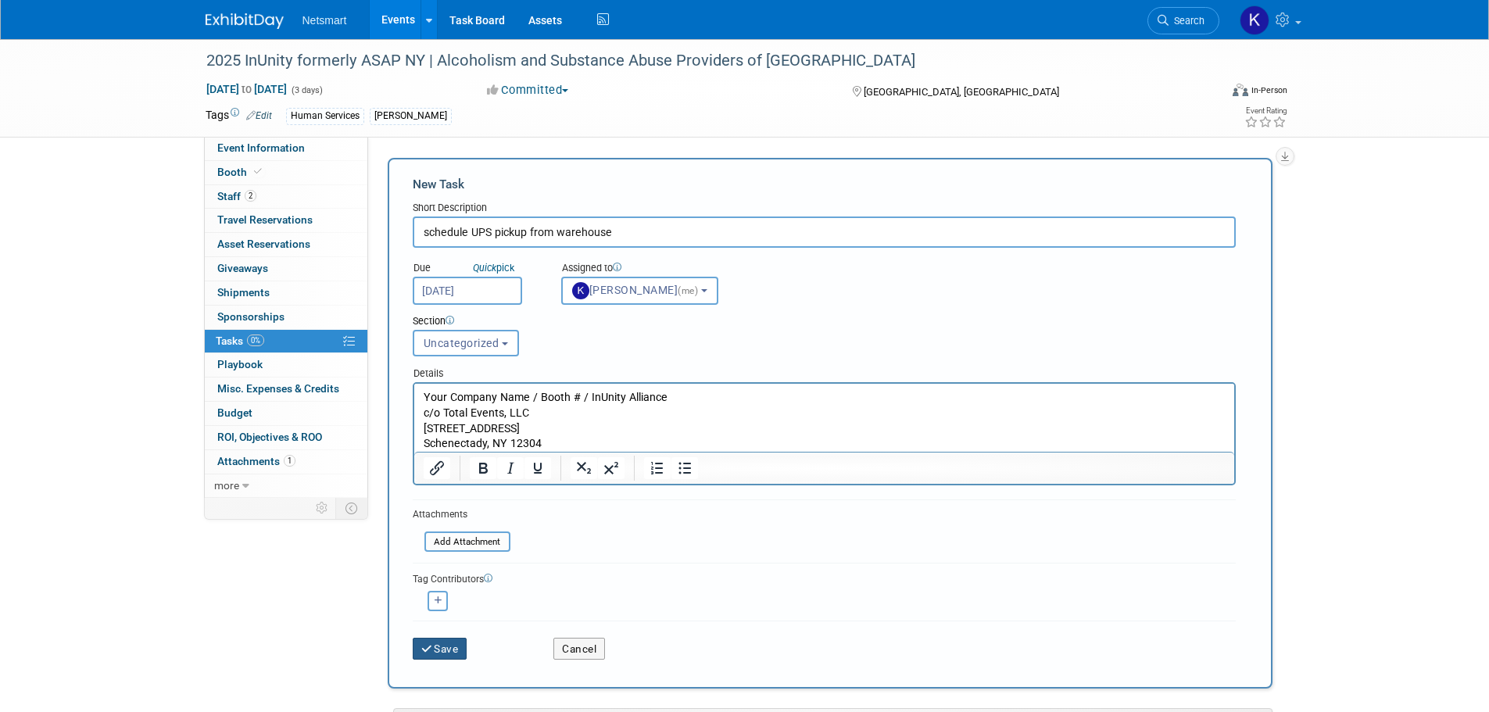
click at [443, 655] on button "Save" at bounding box center [440, 649] width 55 height 22
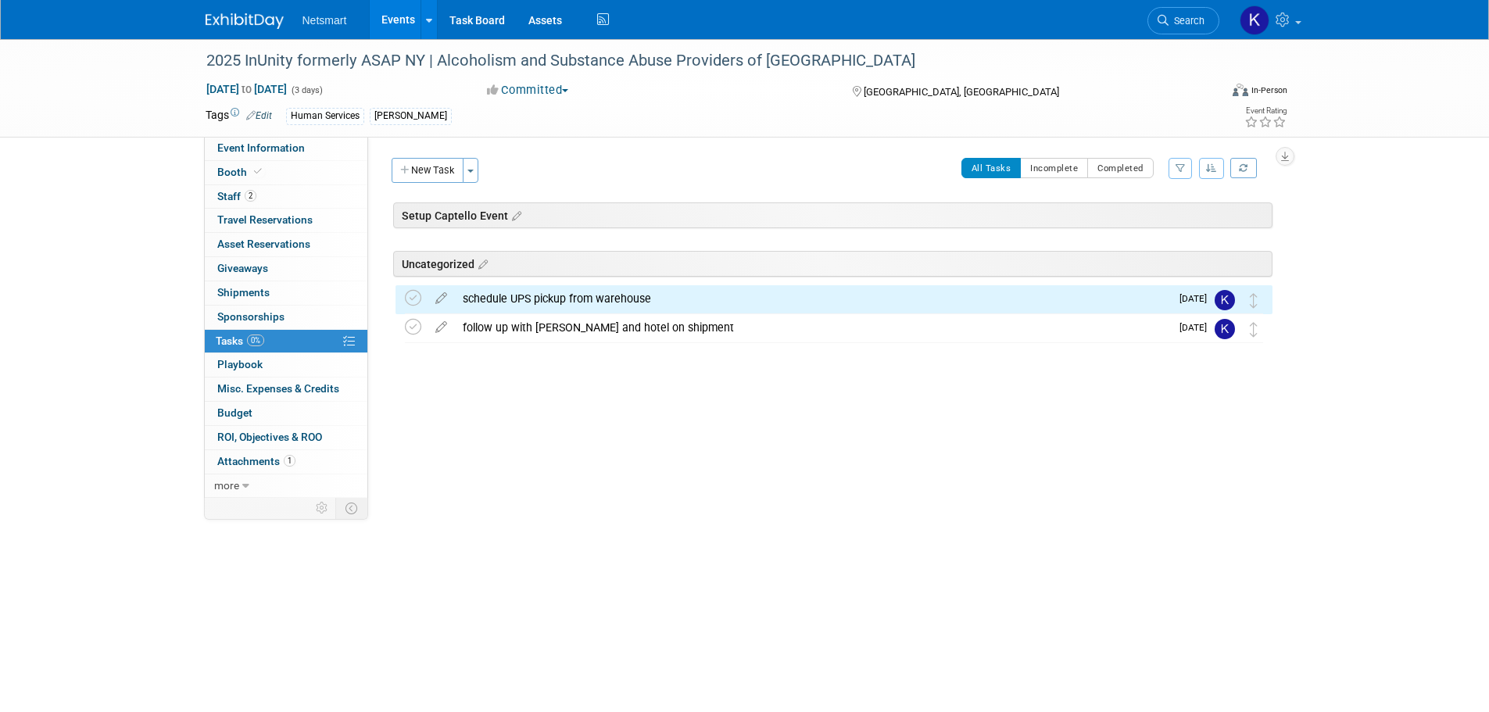
click at [919, 579] on div "2025 InUnity formerly ASAP NY | Alcoholism and Substance Abuse Providers of NY …" at bounding box center [744, 314] width 1489 height 551
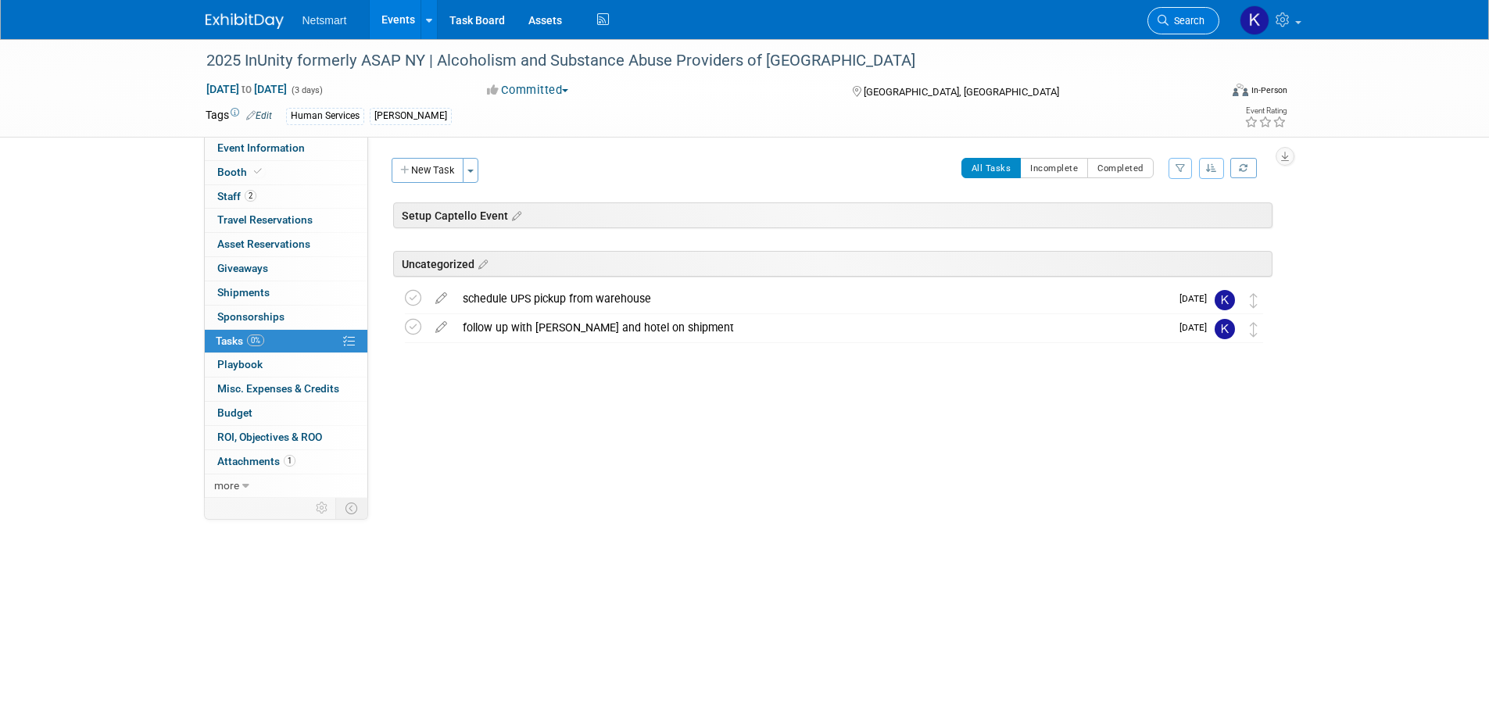
click at [1167, 25] on icon at bounding box center [1163, 20] width 11 height 11
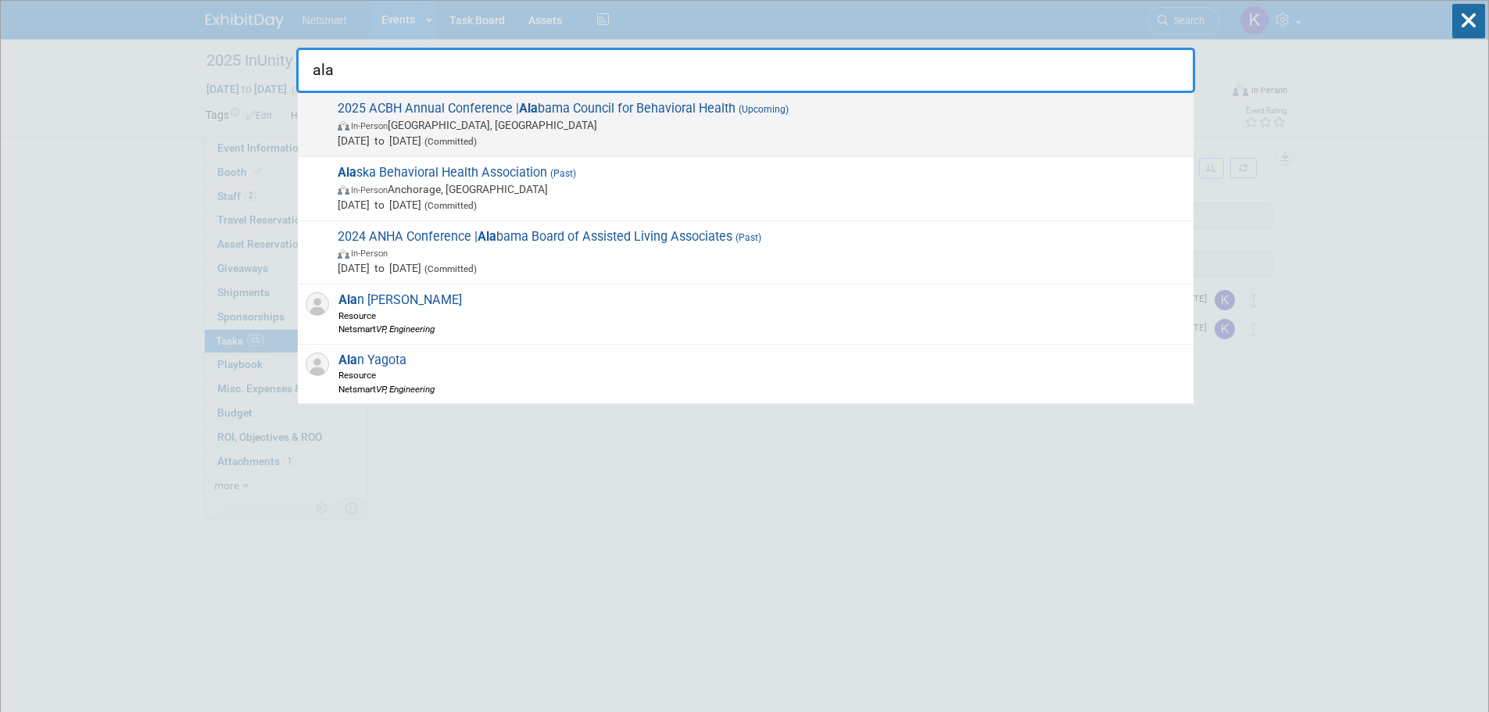
type input "ala"
click at [558, 108] on span "2025 ACBH Annual Conference​ | Ala bama Council for Behavioral Health​ (Upcomin…" at bounding box center [759, 125] width 853 height 48
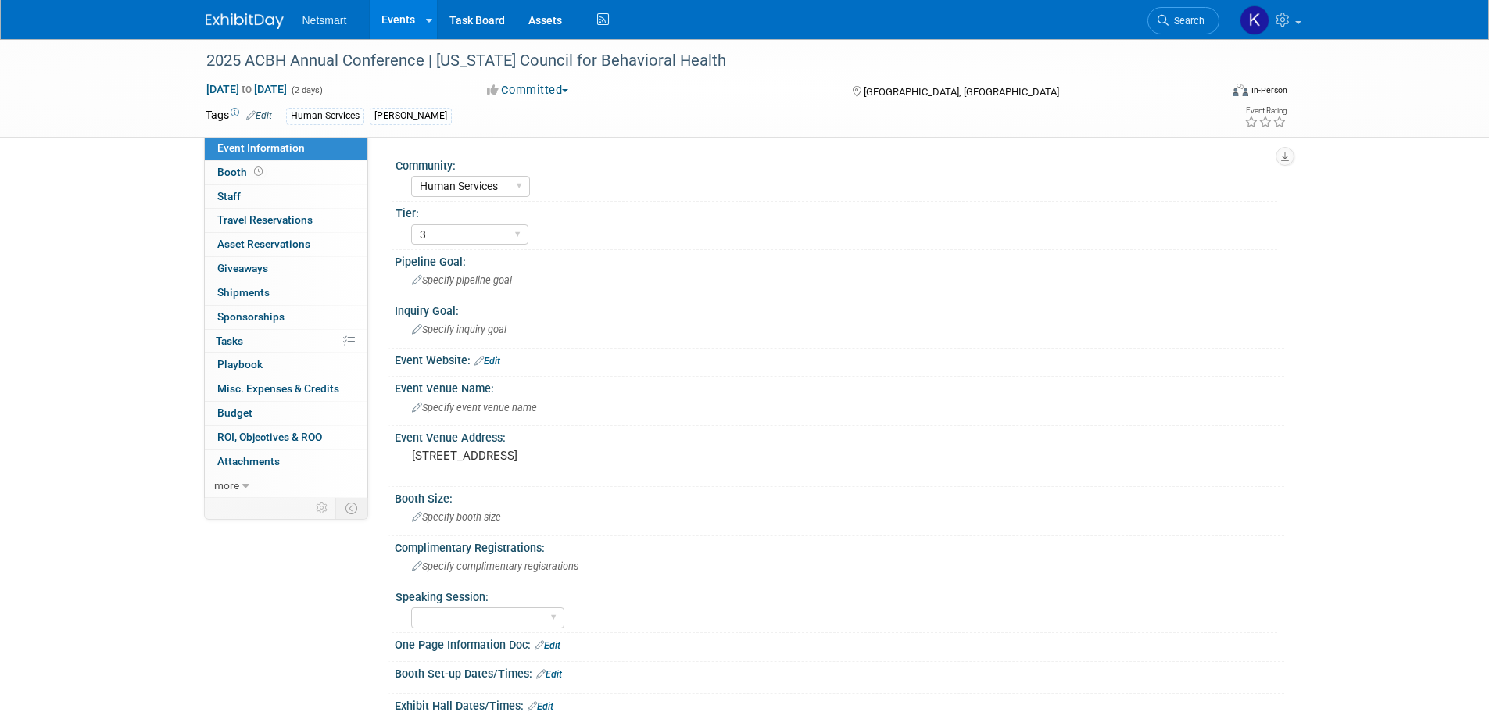
select select "Human Services"
select select "3"
click at [488, 408] on span "Specify event venue name" at bounding box center [474, 408] width 125 height 12
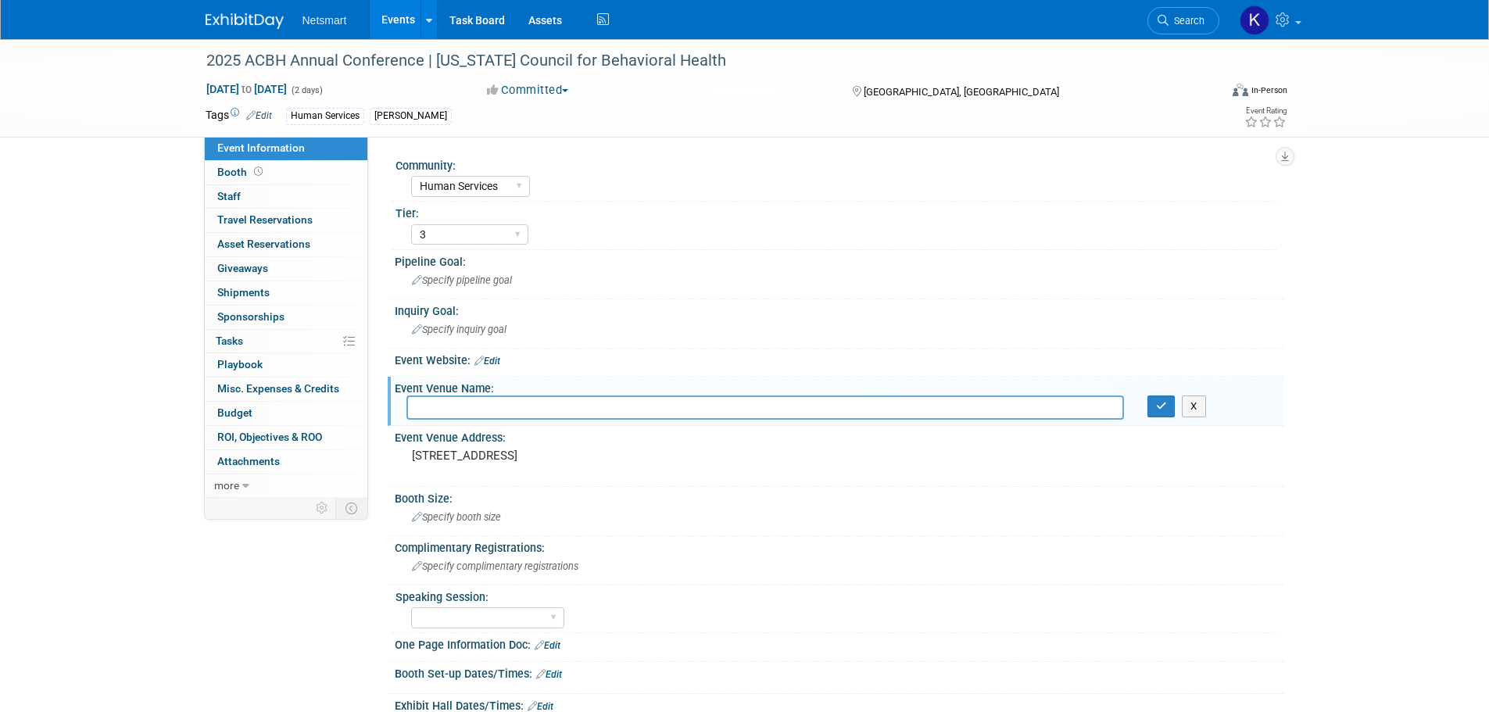
drag, startPoint x: 488, startPoint y: 408, endPoint x: 464, endPoint y: 407, distance: 24.3
click at [464, 407] on input "text" at bounding box center [766, 408] width 718 height 24
click at [530, 468] on div "[STREET_ADDRESS]" at bounding box center [580, 463] width 347 height 36
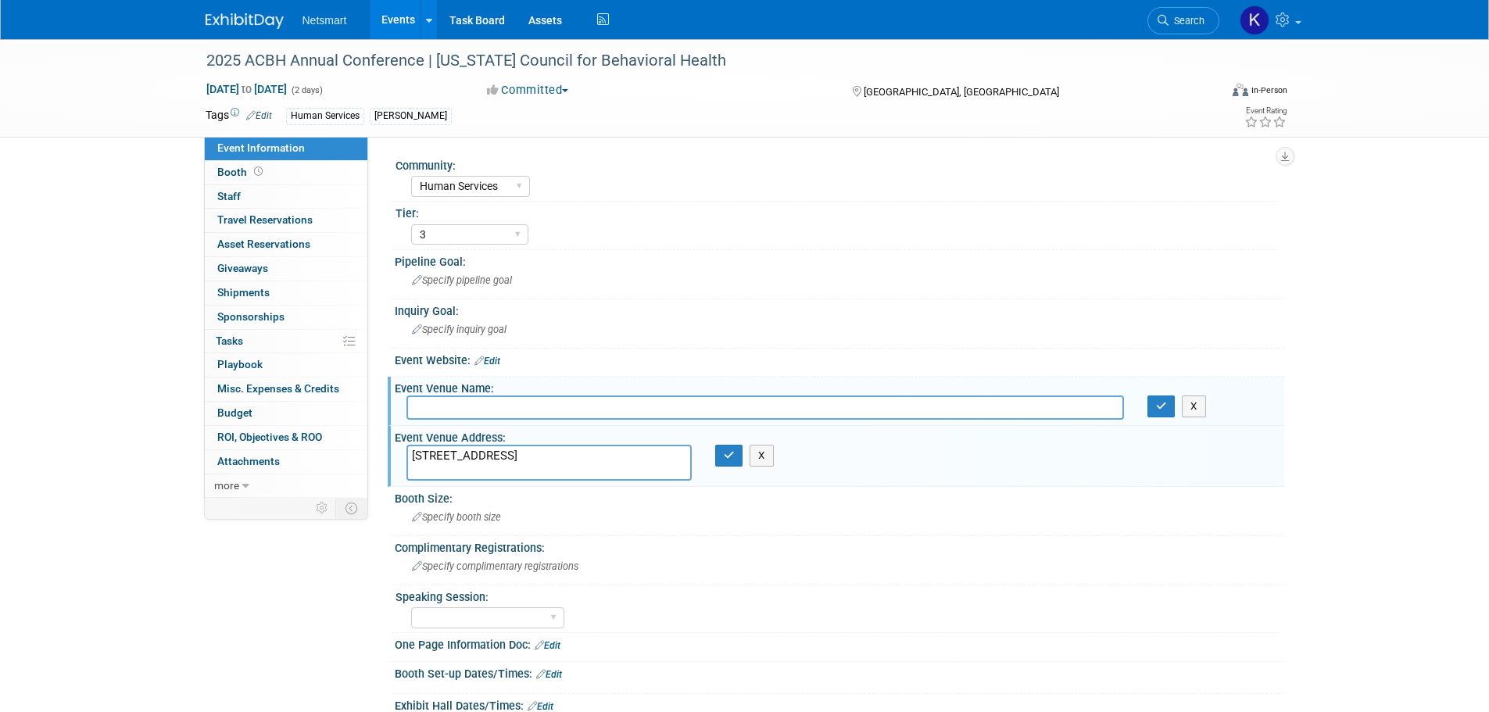
click at [490, 406] on input "text" at bounding box center [766, 408] width 718 height 24
type input "Marriot [GEOGRAPHIC_DATA]"
click at [1159, 407] on icon "button" at bounding box center [1161, 406] width 11 height 10
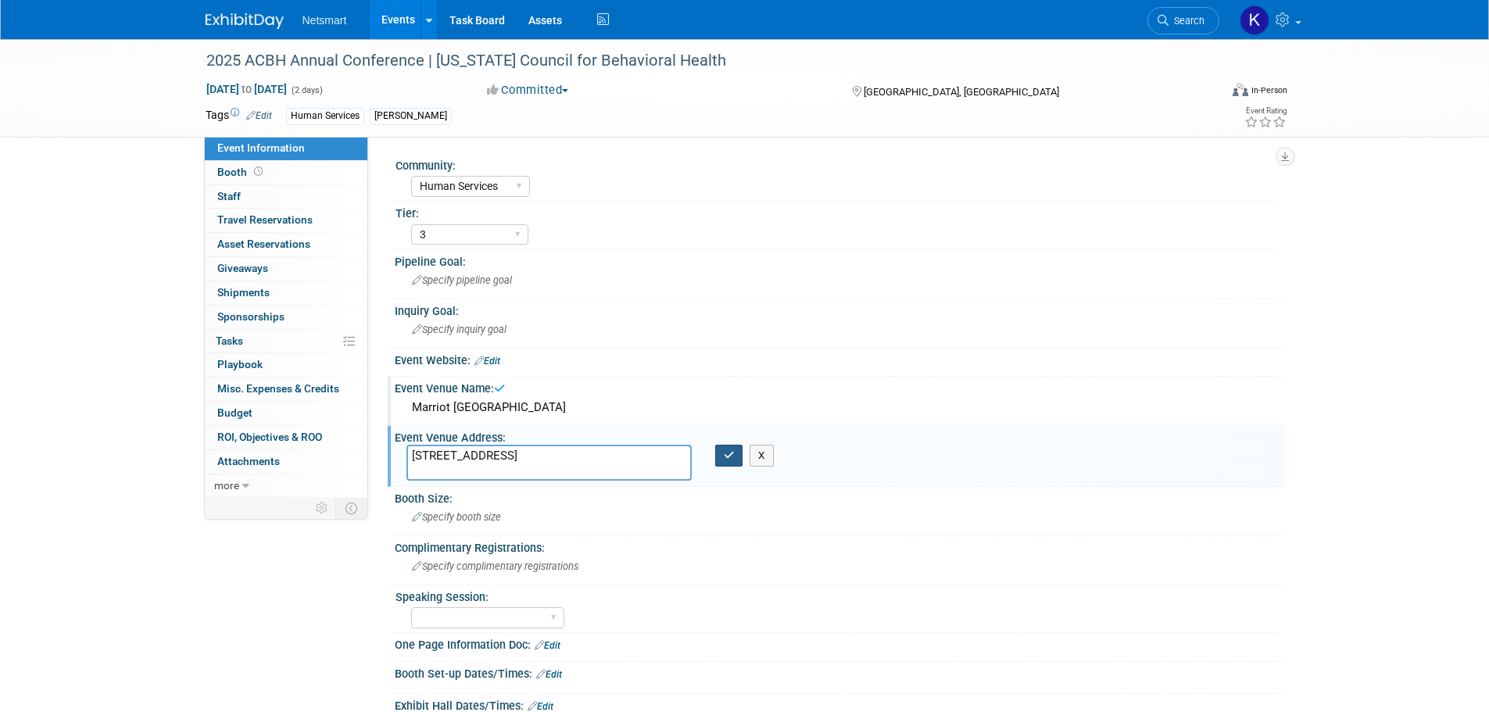
click at [729, 464] on button "button" at bounding box center [729, 456] width 28 height 22
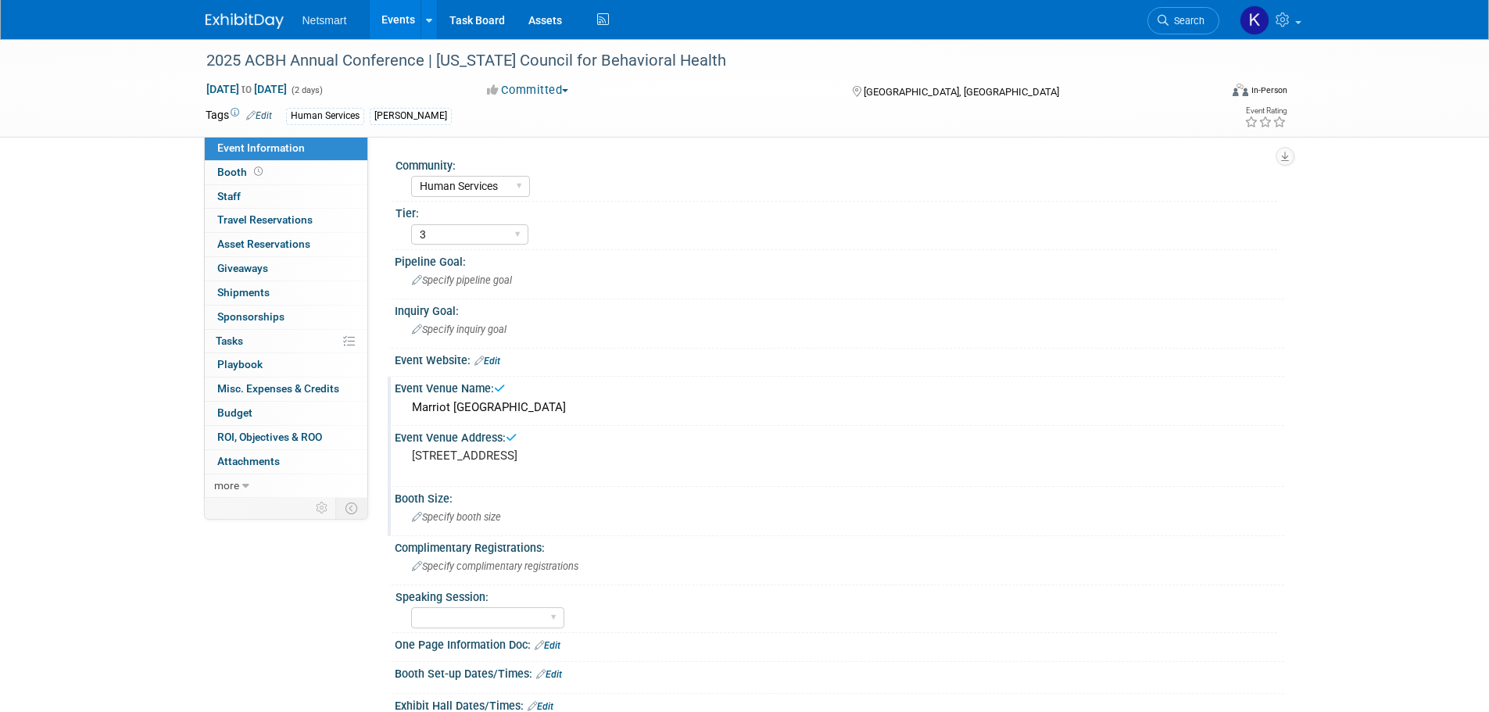
click at [701, 512] on div "Specify booth size" at bounding box center [840, 517] width 866 height 24
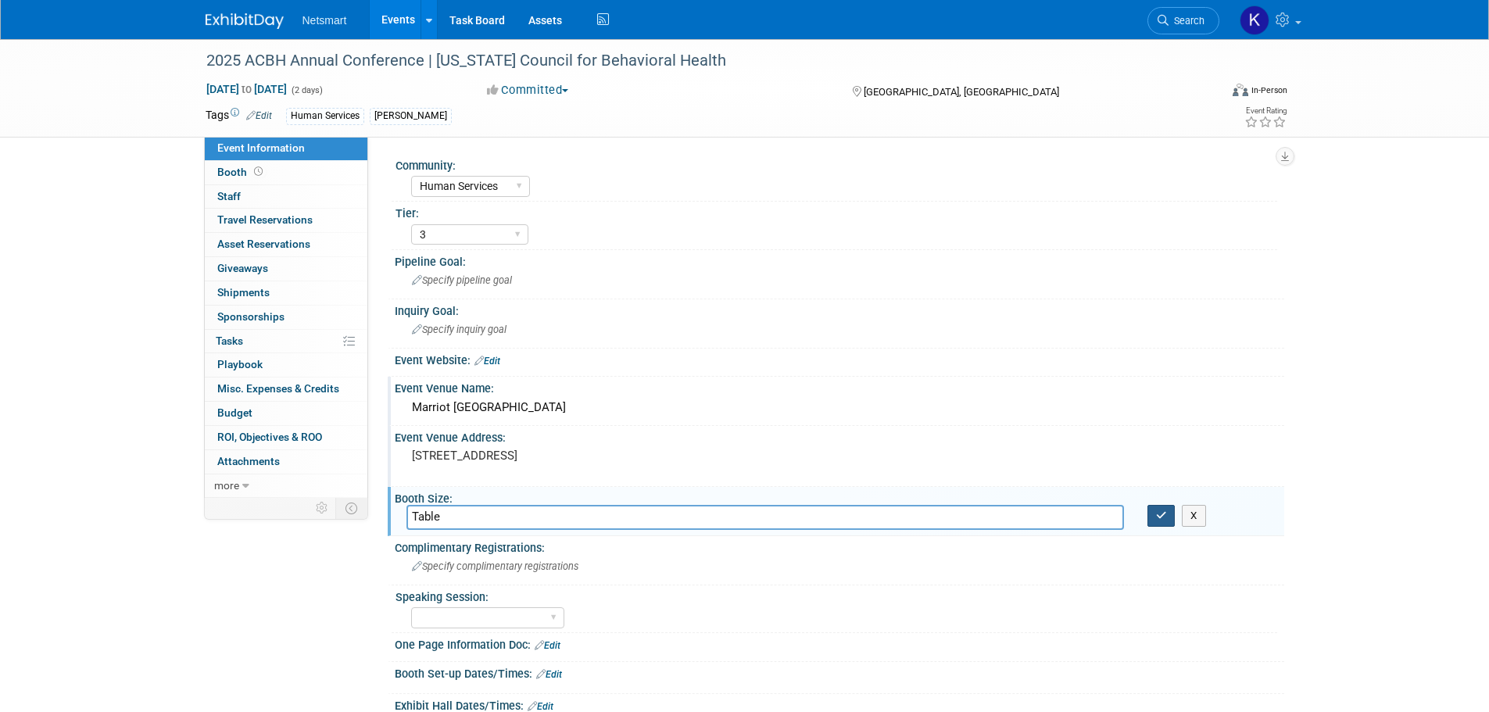
type input "Table"
click at [1161, 516] on icon "button" at bounding box center [1161, 516] width 11 height 10
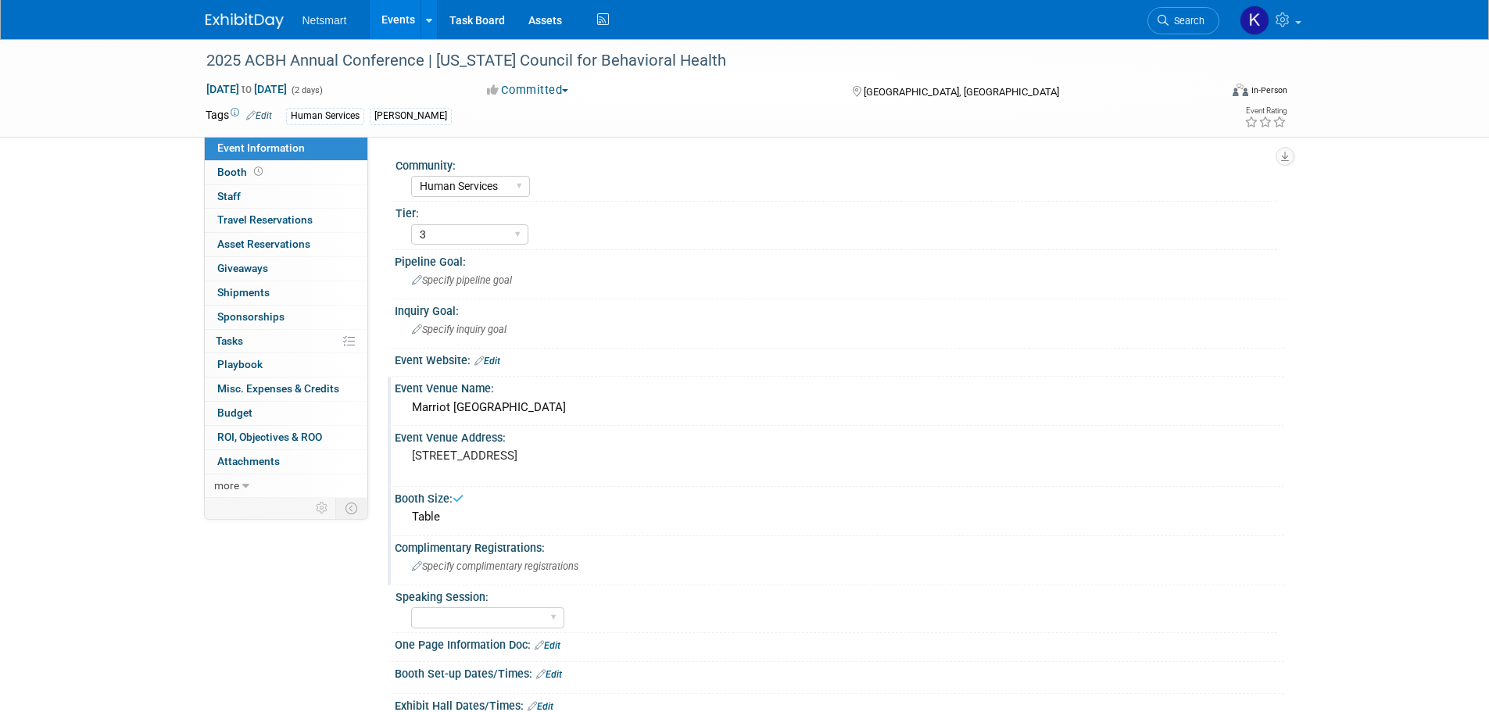
click at [468, 572] on span "Specify complimentary registrations" at bounding box center [495, 567] width 167 height 12
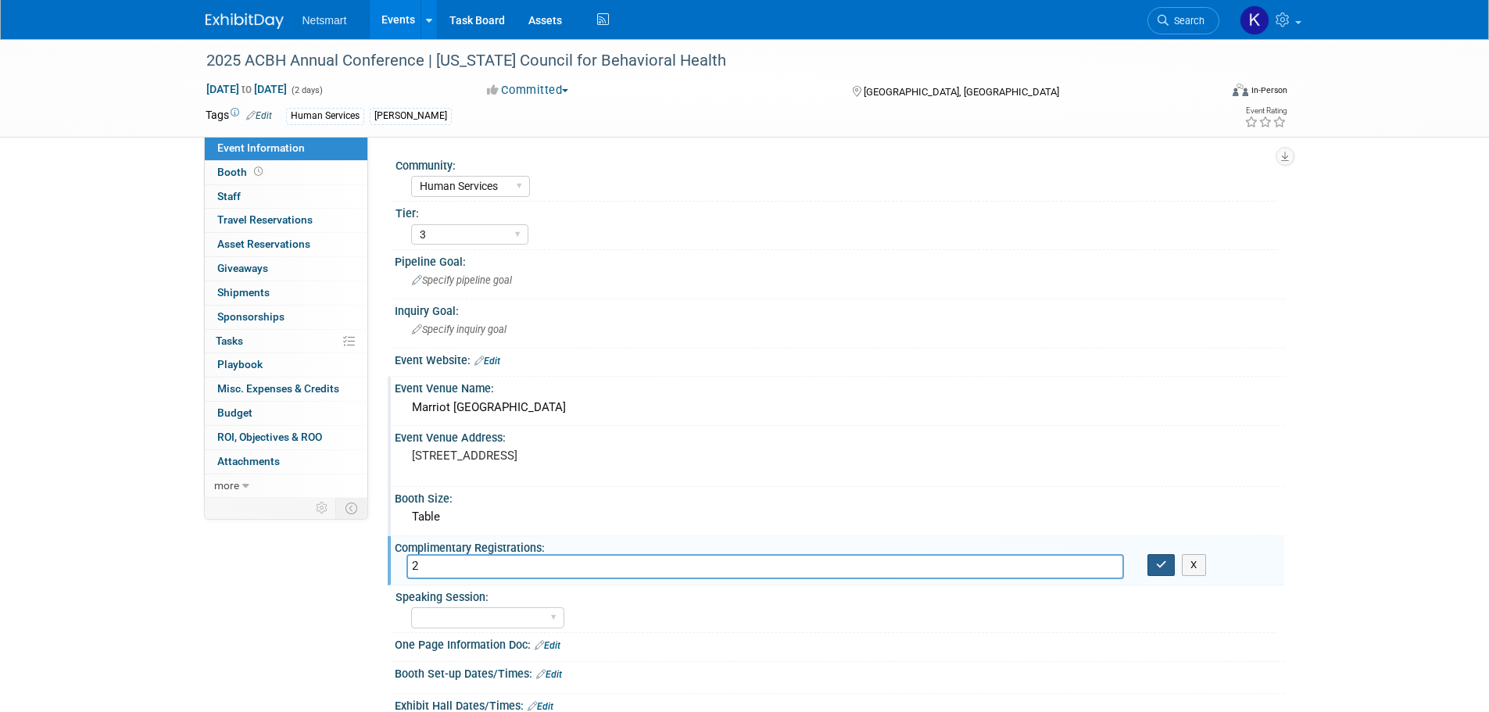
type input "2"
click at [1162, 562] on icon "button" at bounding box center [1161, 565] width 11 height 10
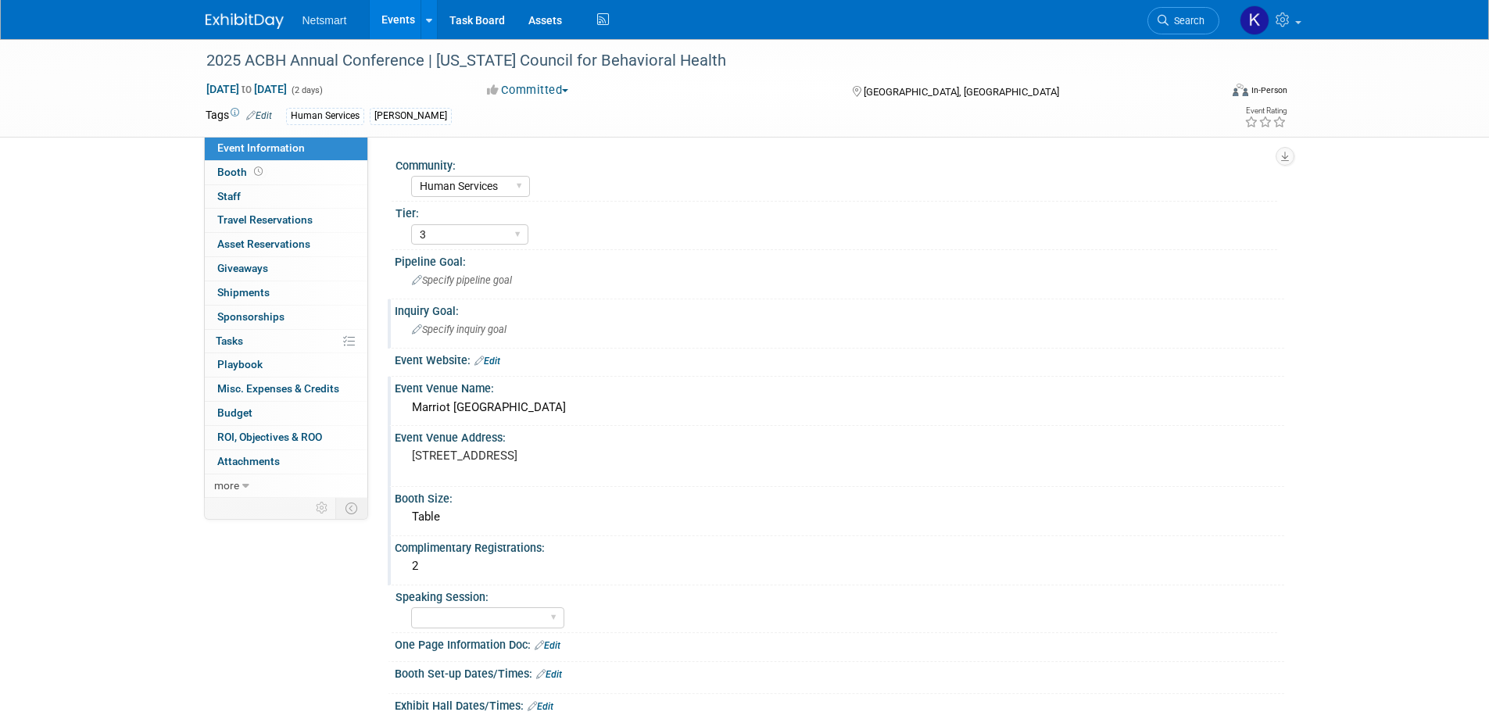
click at [453, 331] on span "Specify inquiry goal" at bounding box center [459, 330] width 95 height 12
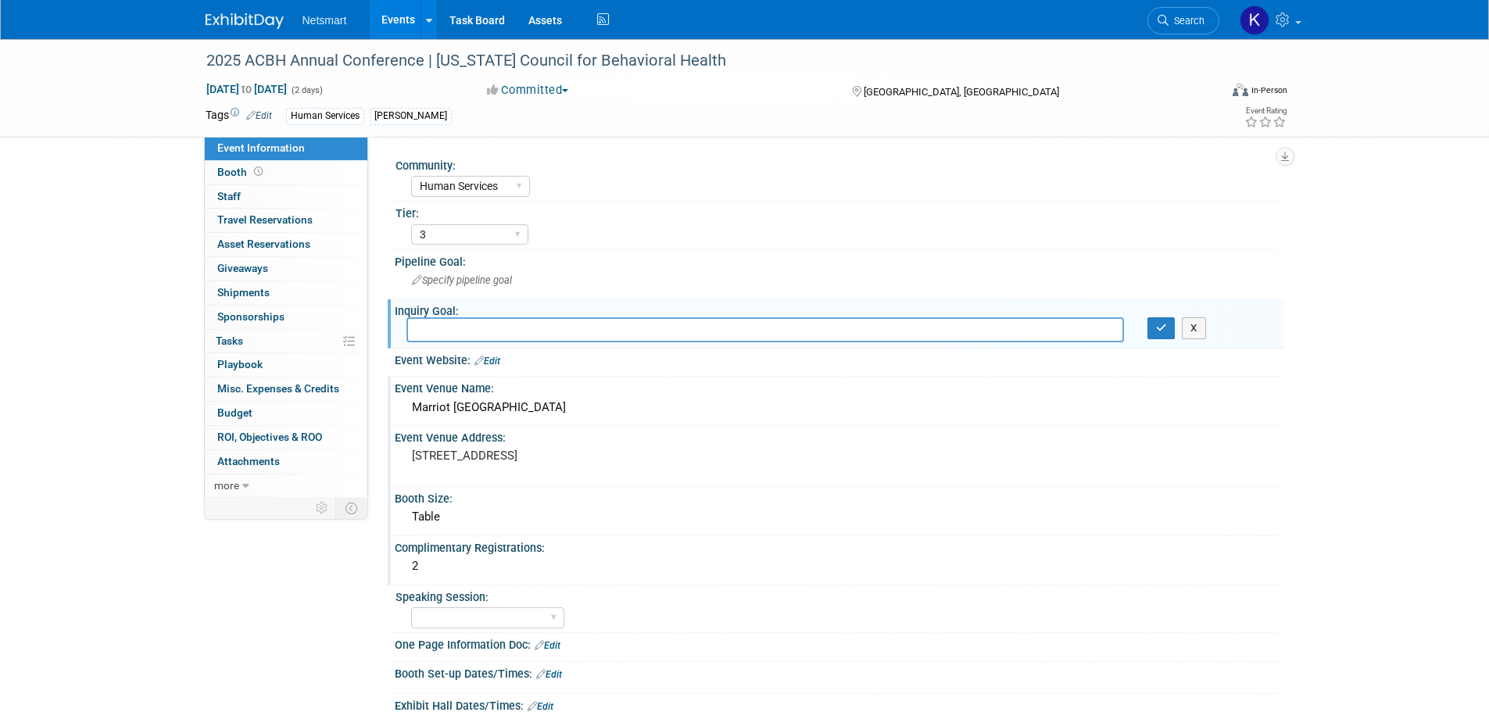
click at [500, 358] on link "Edit" at bounding box center [488, 361] width 26 height 11
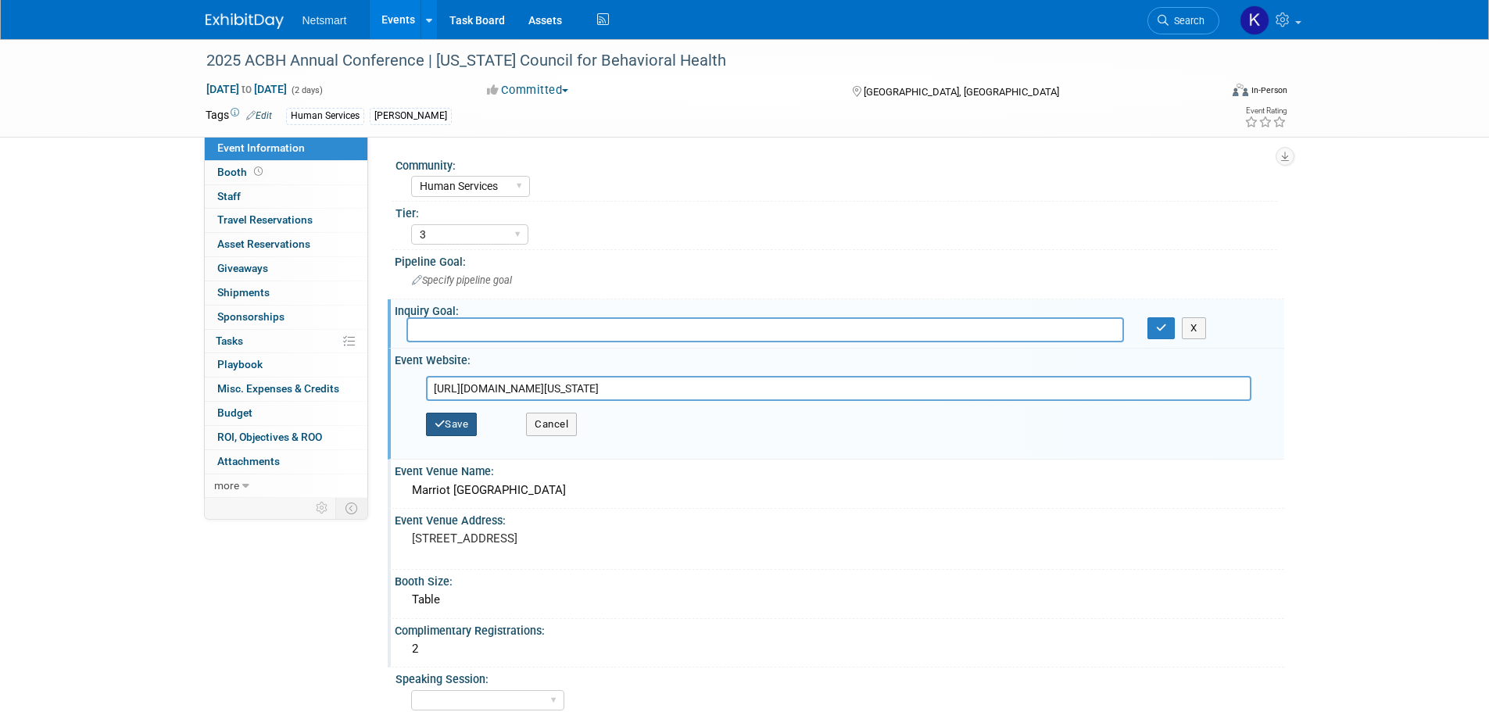
type input "[URL][DOMAIN_NAME][US_STATE]"
click at [435, 431] on button "Save" at bounding box center [452, 424] width 52 height 23
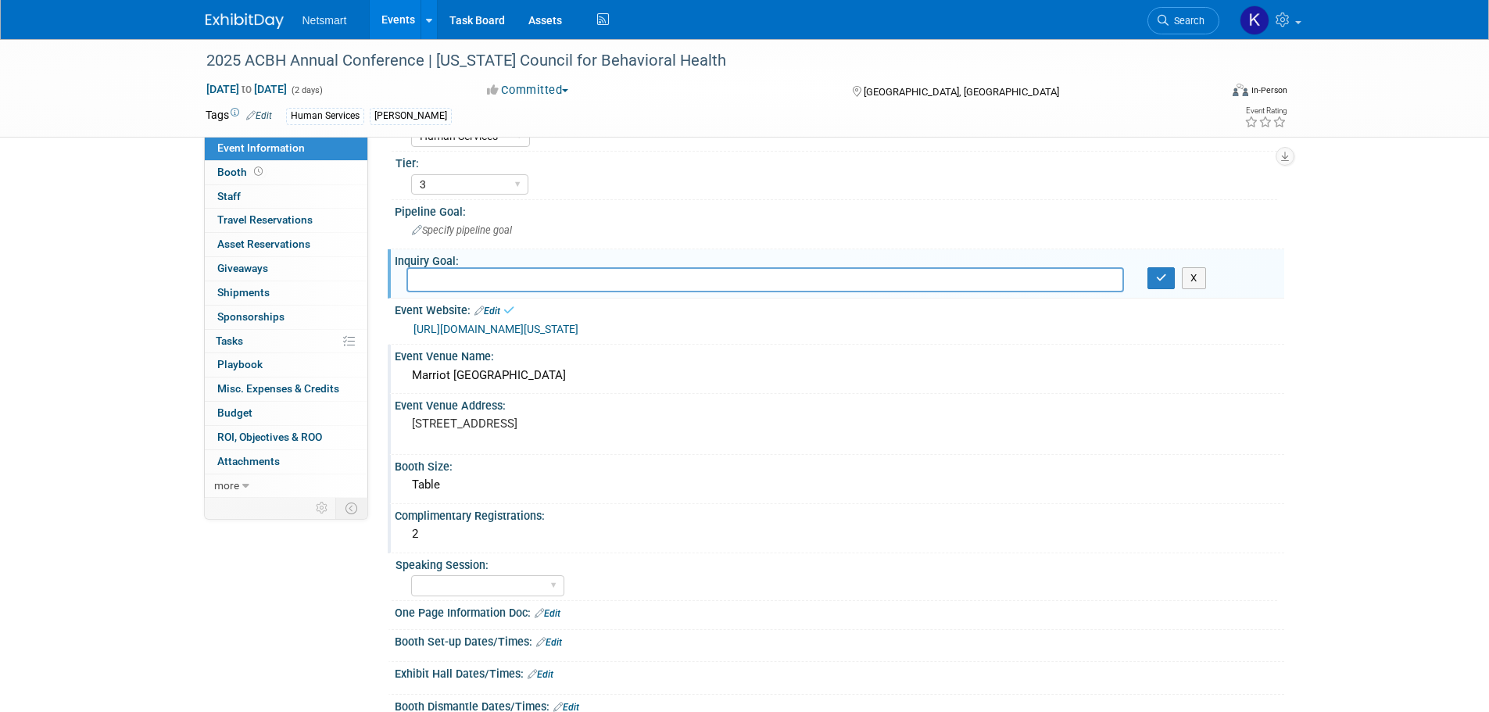
scroll to position [78, 0]
